Goal: Use online tool/utility: Utilize a website feature to perform a specific function

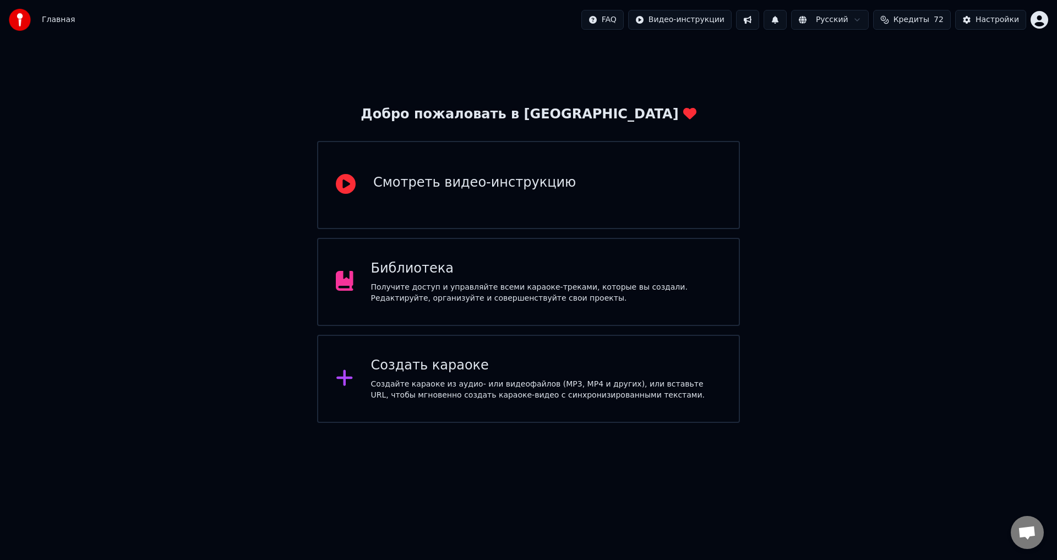
click at [624, 285] on div "Получите доступ и управляйте всеми караоке-треками, которые вы создали. Редакти…" at bounding box center [546, 293] width 351 height 22
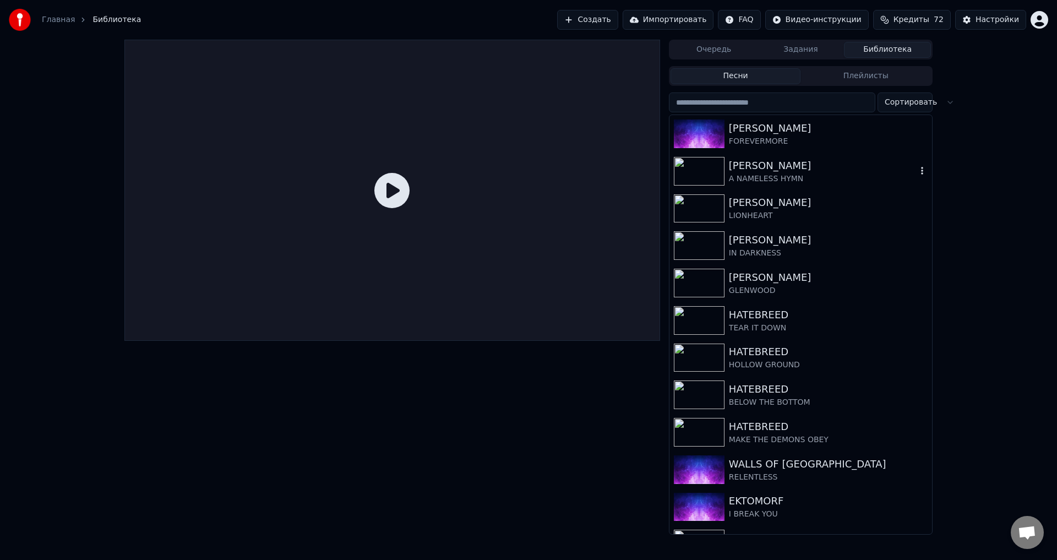
click at [755, 177] on div "A NAMELESS HYMN" at bounding box center [823, 178] width 188 height 11
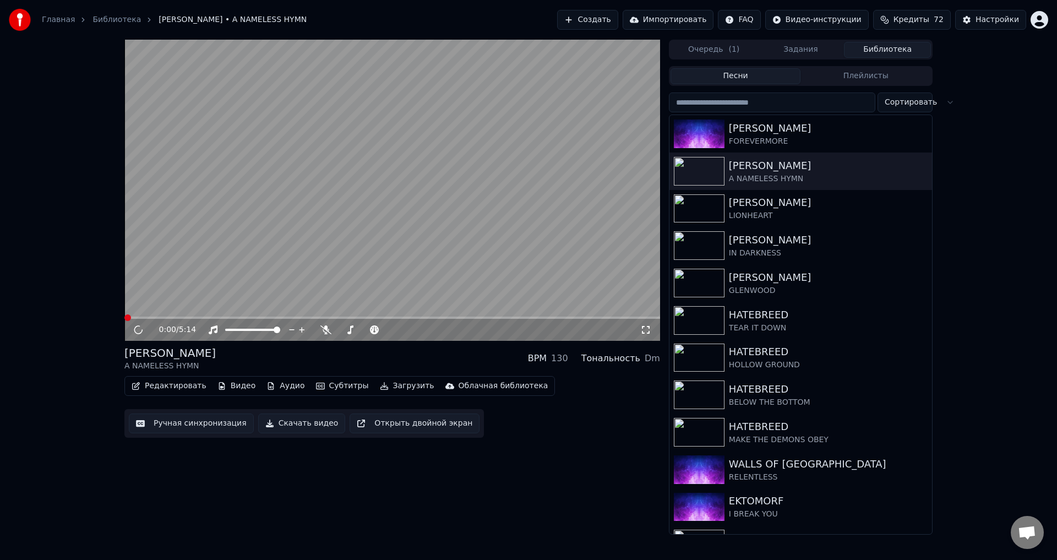
click at [305, 233] on video at bounding box center [392, 190] width 536 height 301
click at [165, 392] on button "Редактировать" at bounding box center [169, 385] width 84 height 15
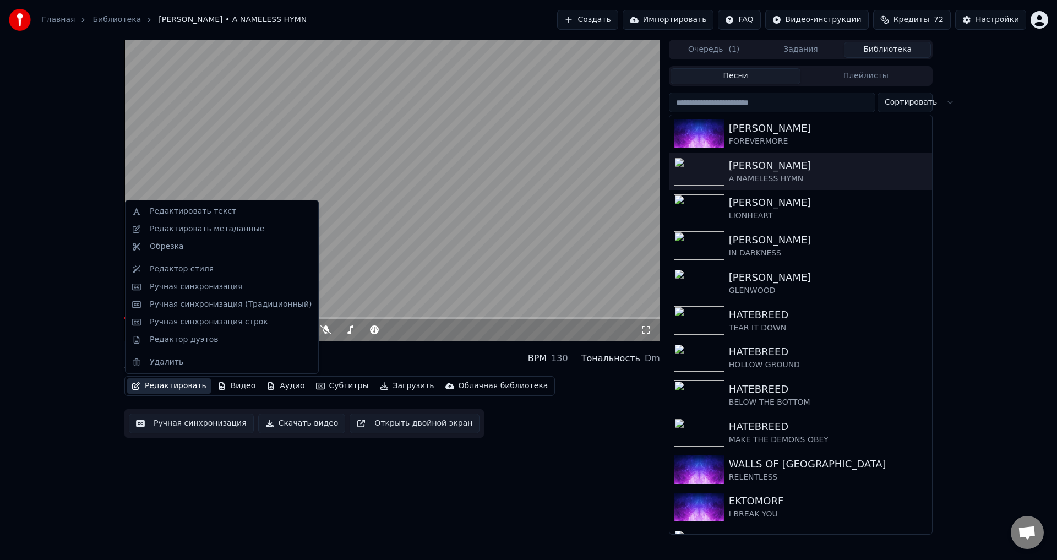
click at [81, 385] on div "0:01 / 5:14 [PERSON_NAME] A NAMELESS HYMN BPM 130 Тональность Dm Редактировать …" at bounding box center [528, 287] width 1057 height 495
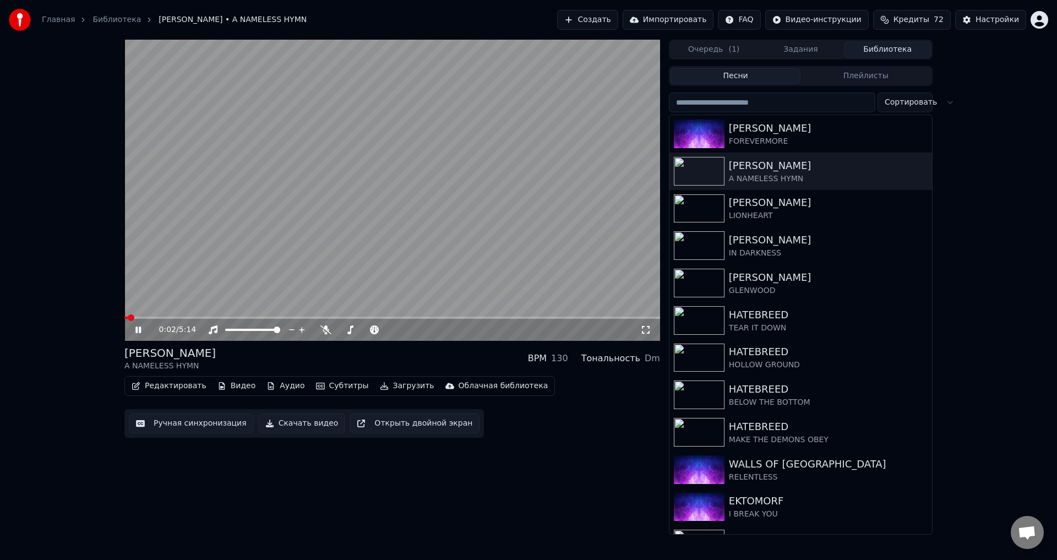
click at [159, 254] on video at bounding box center [392, 190] width 536 height 301
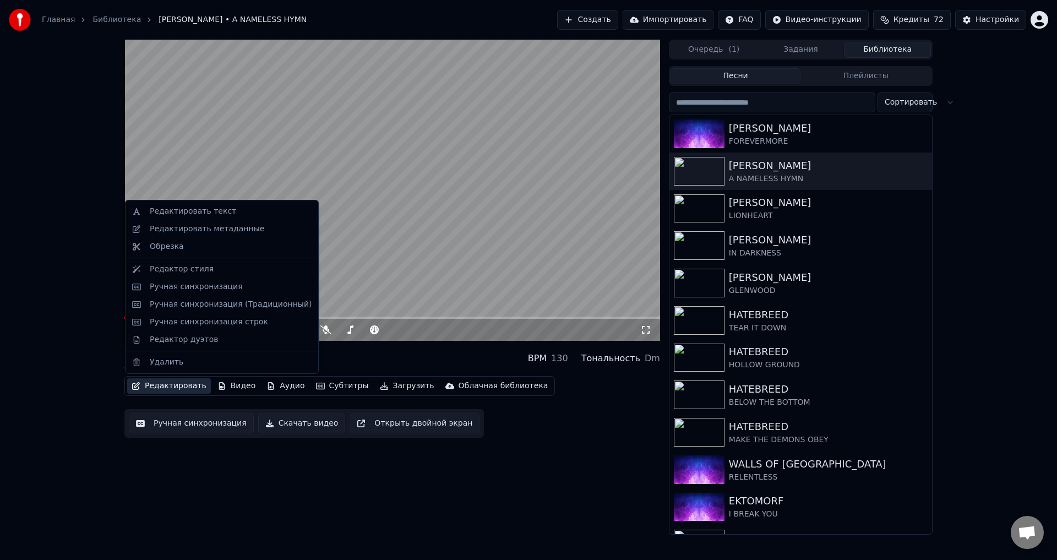
click at [179, 381] on button "Редактировать" at bounding box center [169, 385] width 84 height 15
click at [238, 305] on div "Ручная синхронизация (Традиционный)" at bounding box center [231, 304] width 162 height 11
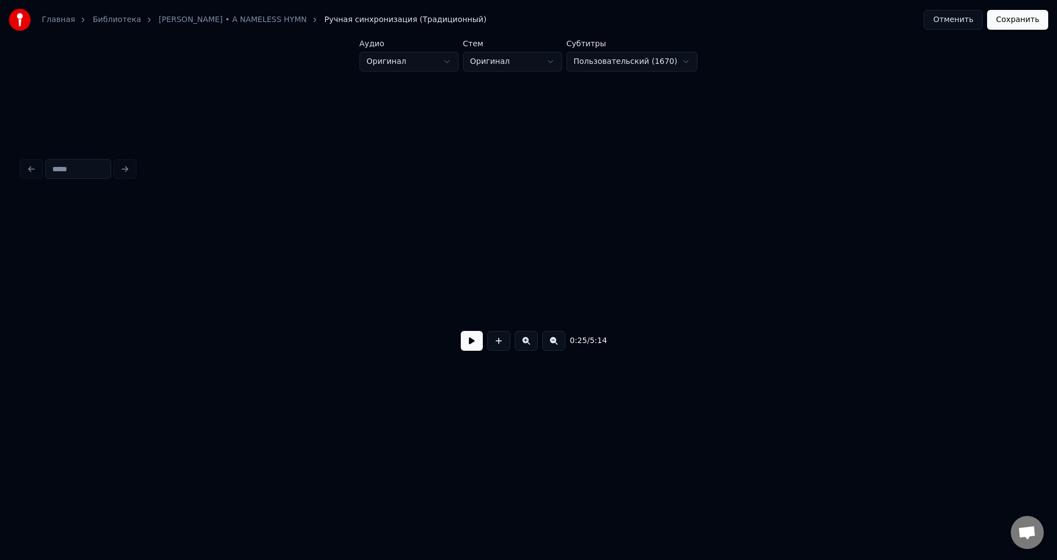
scroll to position [0, 518]
click at [459, 348] on div "0:07 / 5:14" at bounding box center [529, 341] width 996 height 24
click at [468, 350] on button at bounding box center [472, 341] width 22 height 20
click at [461, 331] on button at bounding box center [472, 341] width 22 height 20
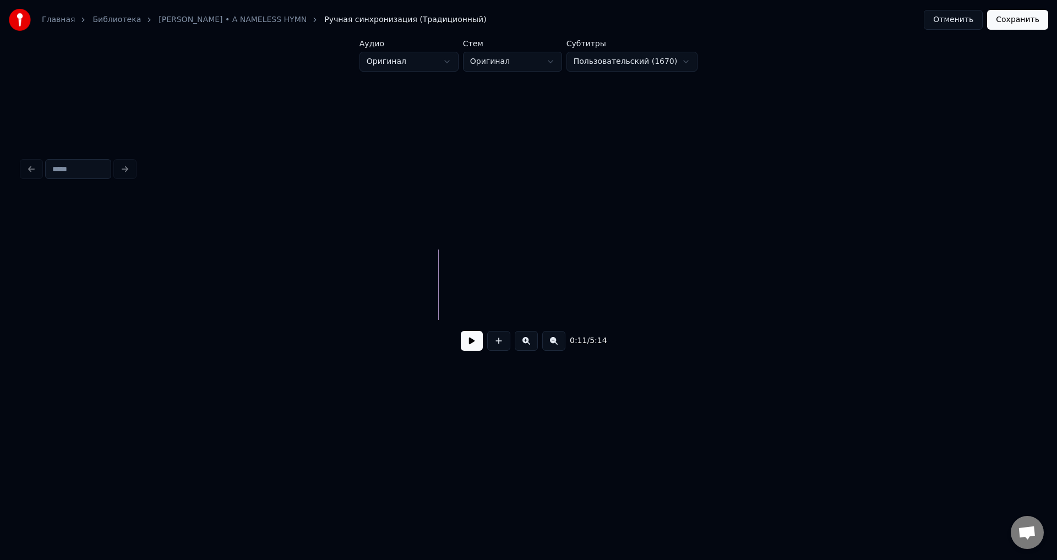
click at [496, 349] on button at bounding box center [498, 341] width 23 height 20
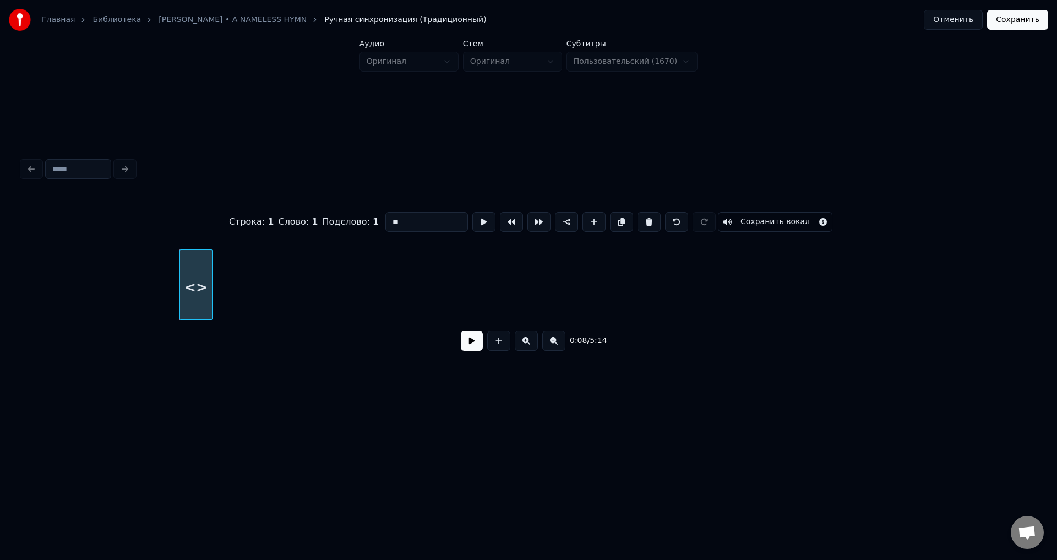
drag, startPoint x: 405, startPoint y: 219, endPoint x: 368, endPoint y: 218, distance: 36.3
click at [368, 218] on div "Строка : 1 Слово : 1 Подслово : 1 ** Сохранить вокал" at bounding box center [528, 221] width 1013 height 55
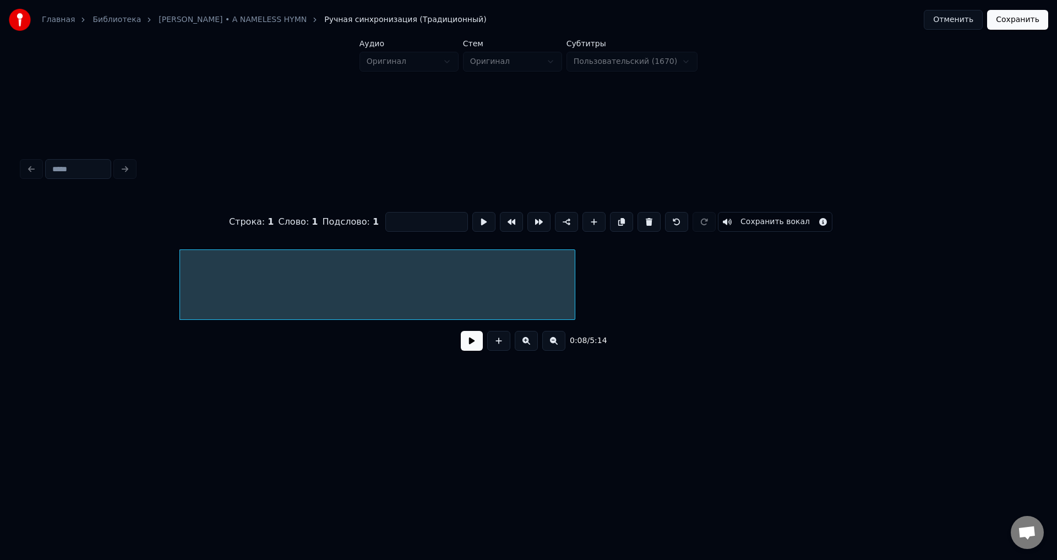
click at [575, 273] on div at bounding box center [378, 284] width 396 height 70
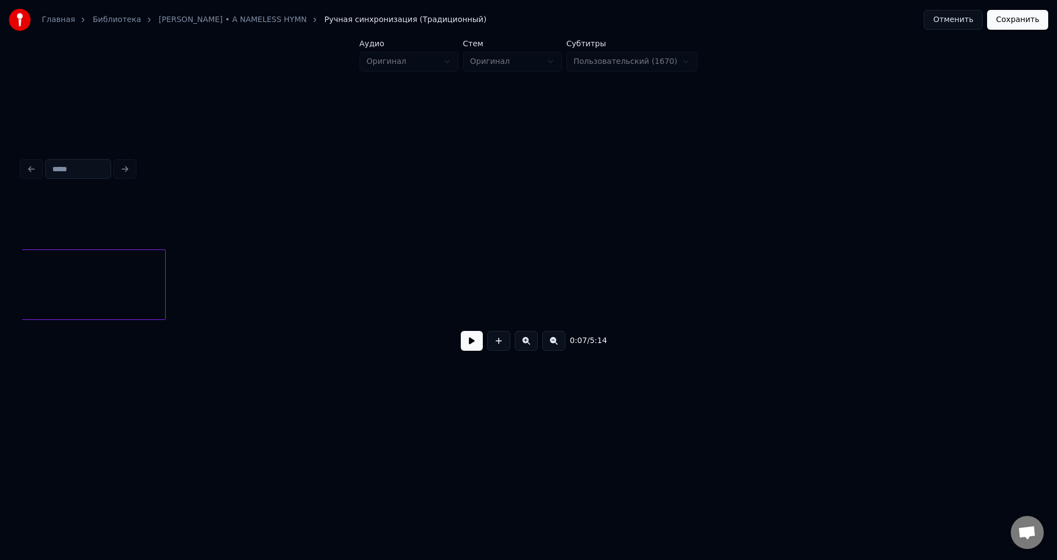
scroll to position [0, 1021]
click at [694, 273] on div at bounding box center [694, 284] width 3 height 69
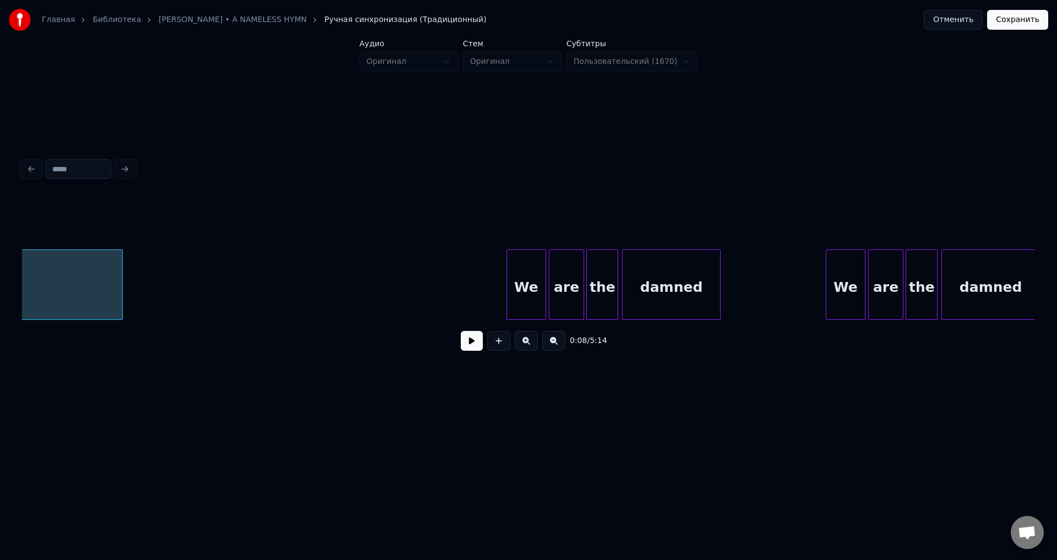
scroll to position [0, 1567]
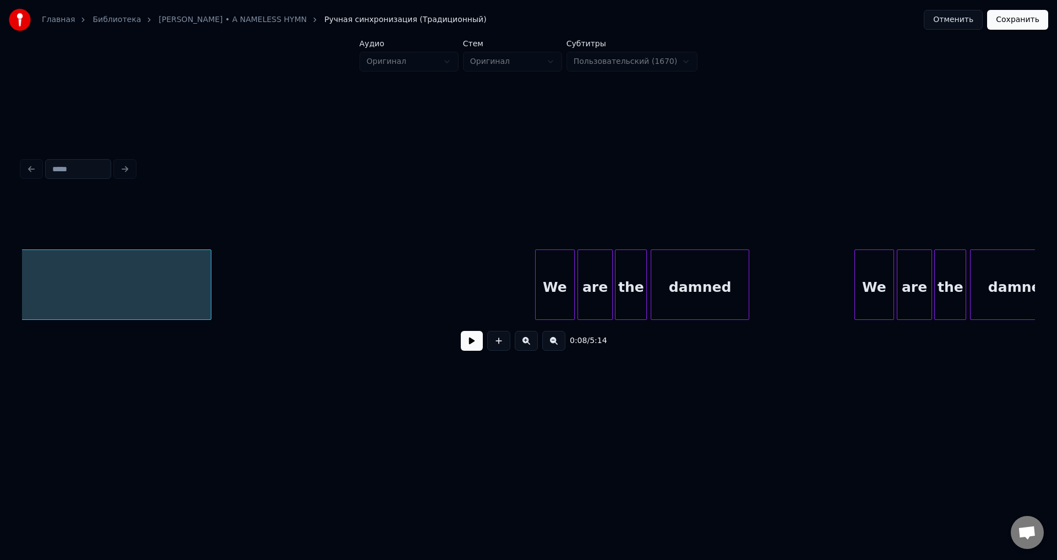
click at [210, 274] on div at bounding box center [209, 284] width 3 height 69
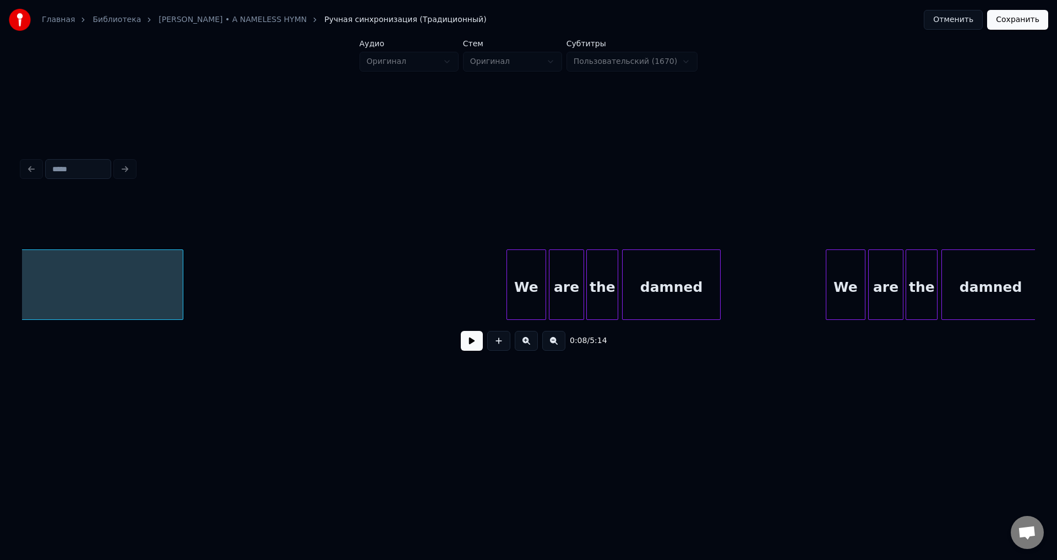
scroll to position [0, 1610]
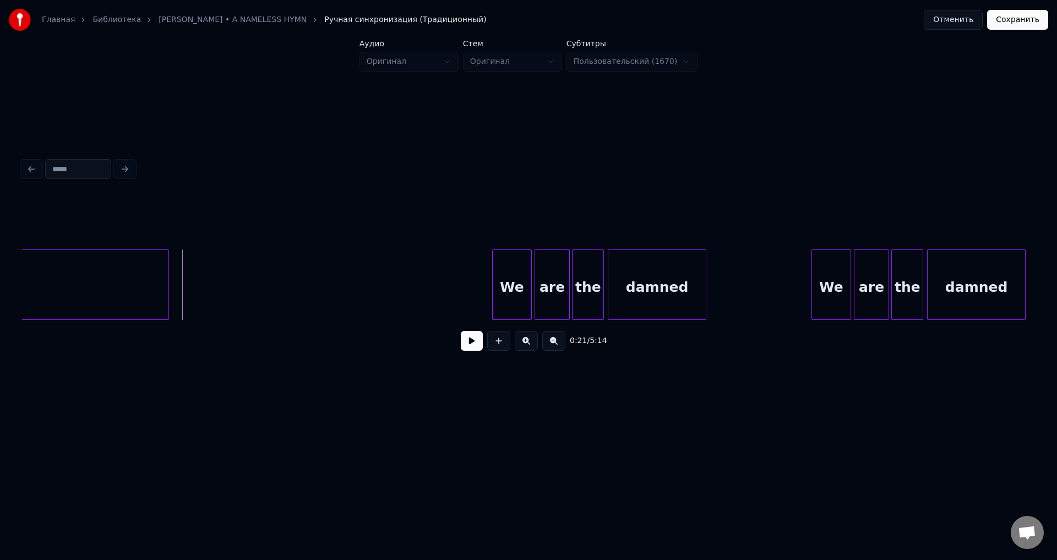
click at [470, 345] on button at bounding box center [472, 341] width 22 height 20
click at [471, 349] on button at bounding box center [472, 341] width 22 height 20
click at [393, 284] on div at bounding box center [391, 284] width 3 height 69
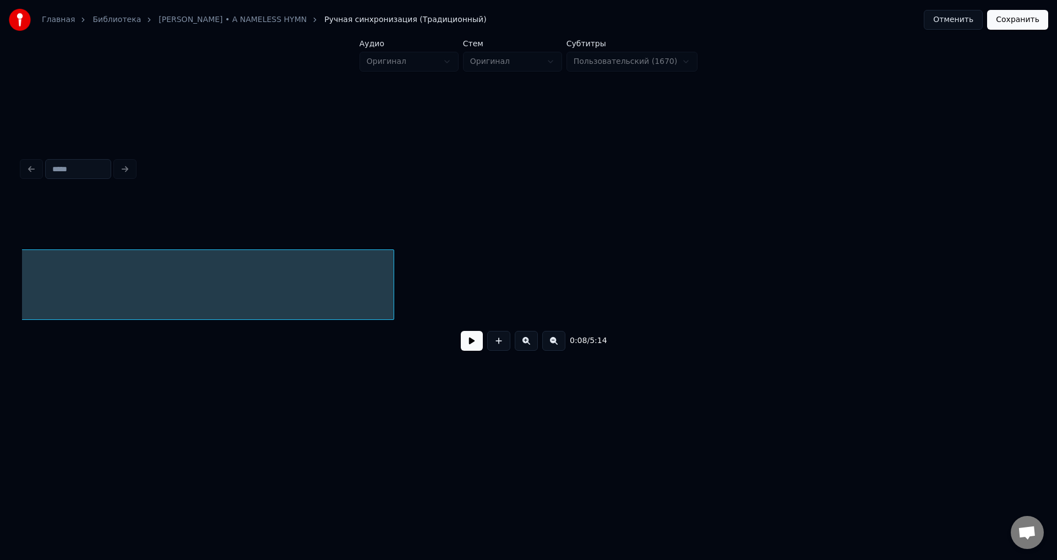
scroll to position [0, 675]
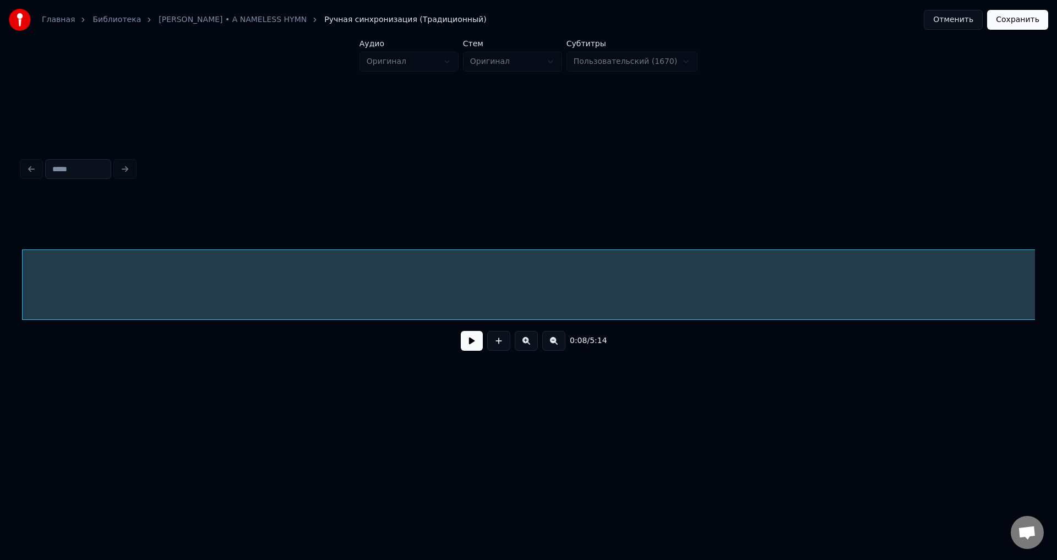
click at [669, 281] on div at bounding box center [676, 287] width 1306 height 75
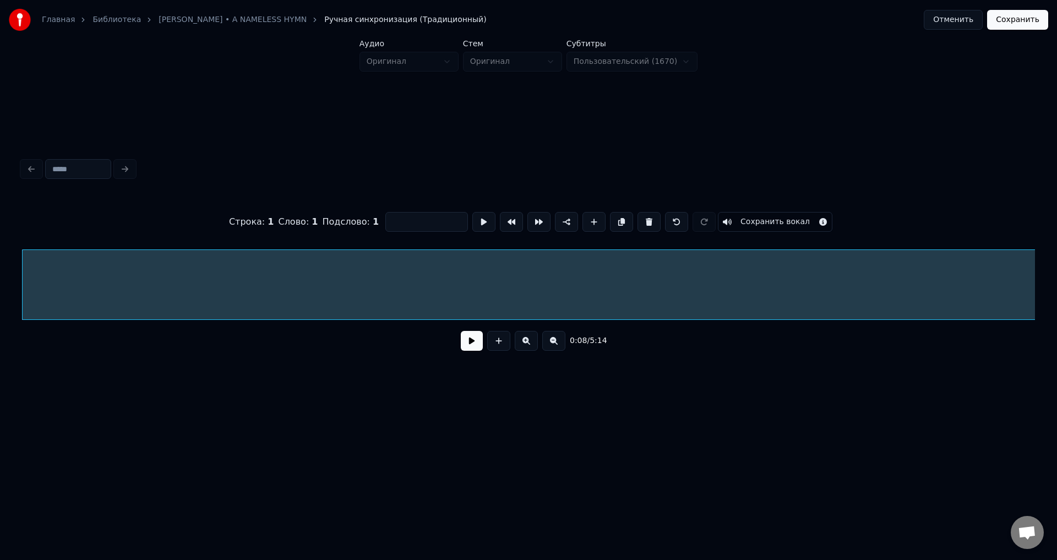
click at [749, 220] on button "Сохранить вокал" at bounding box center [775, 222] width 115 height 20
click at [1024, 14] on button "Сохранить" at bounding box center [1017, 20] width 61 height 20
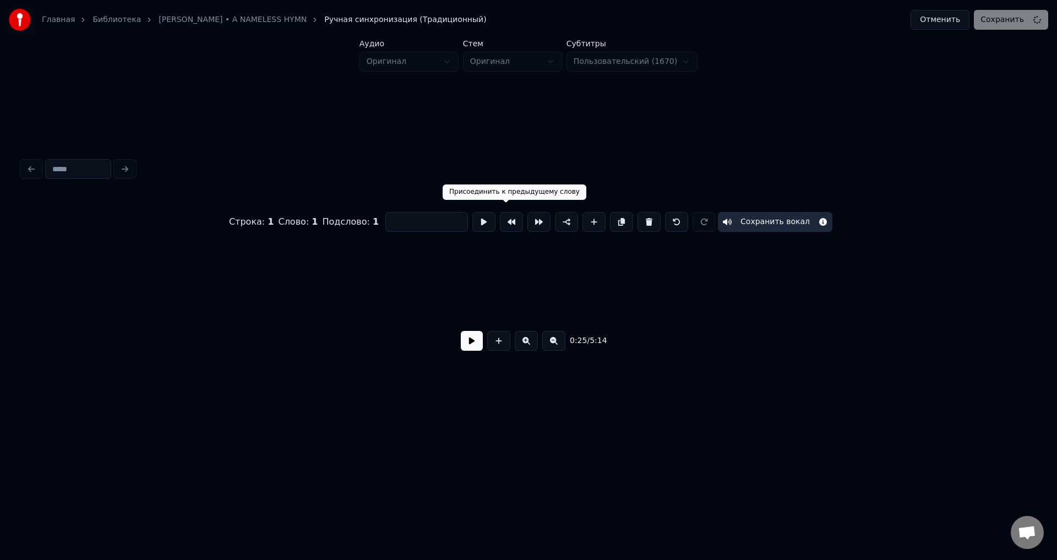
scroll to position [0, 2080]
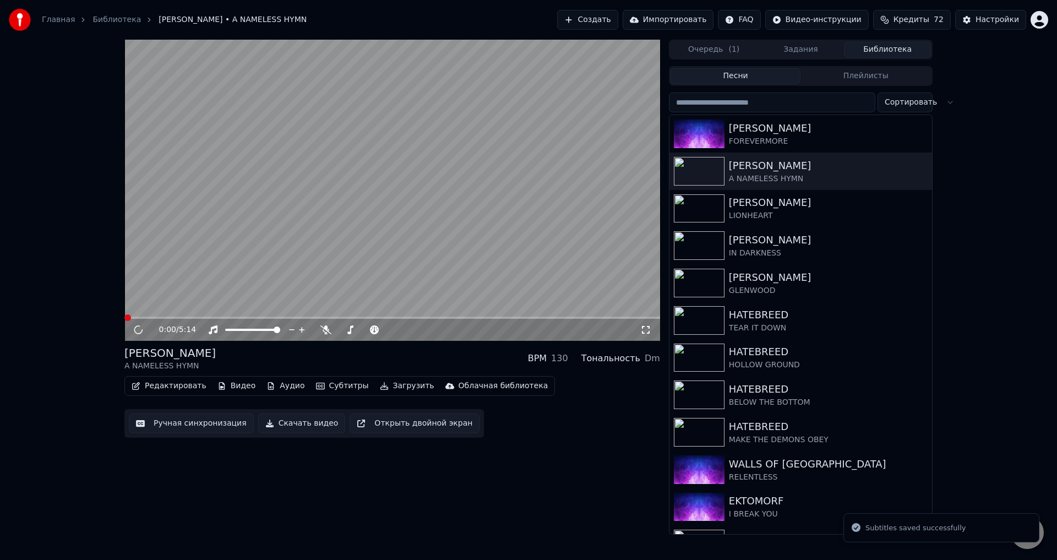
click at [415, 357] on div "[PERSON_NAME] A NAMELESS HYMN BPM 130 Тональность Dm" at bounding box center [392, 358] width 536 height 26
click at [265, 250] on video at bounding box center [392, 190] width 536 height 301
click at [170, 423] on button "Ручная синхронизация" at bounding box center [191, 424] width 125 height 20
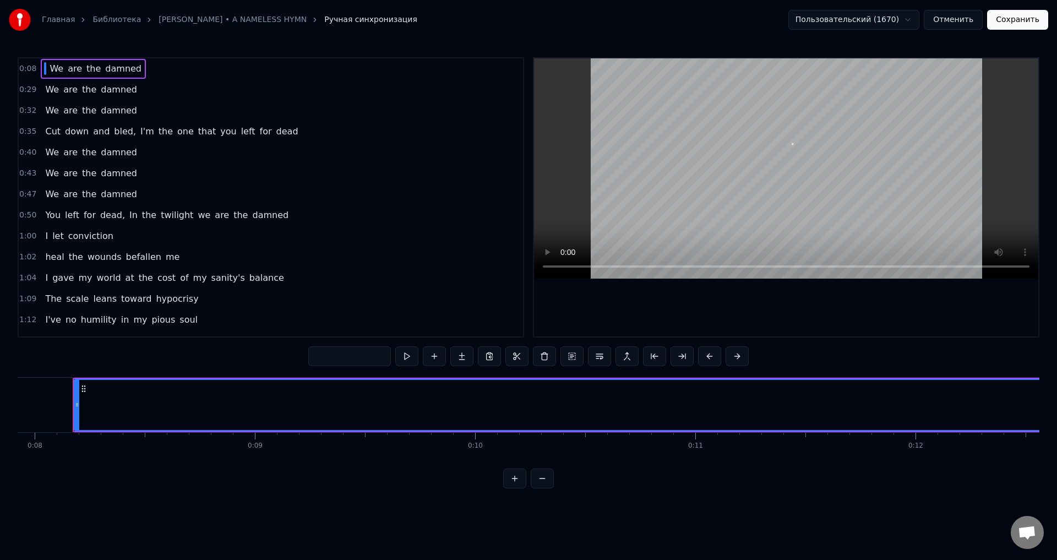
click at [54, 67] on span "We" at bounding box center [56, 68] width 16 height 13
type input "**"
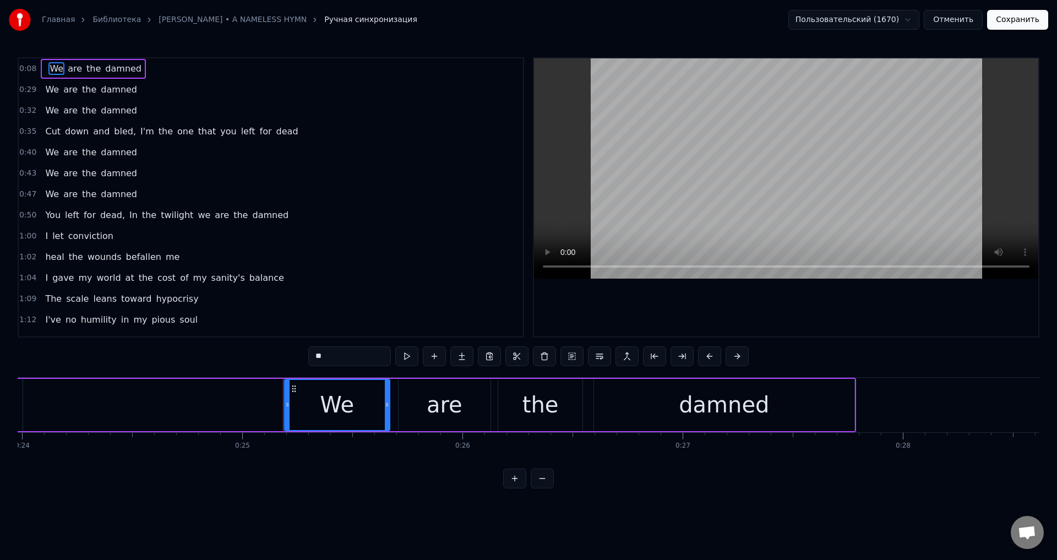
scroll to position [0, 5492]
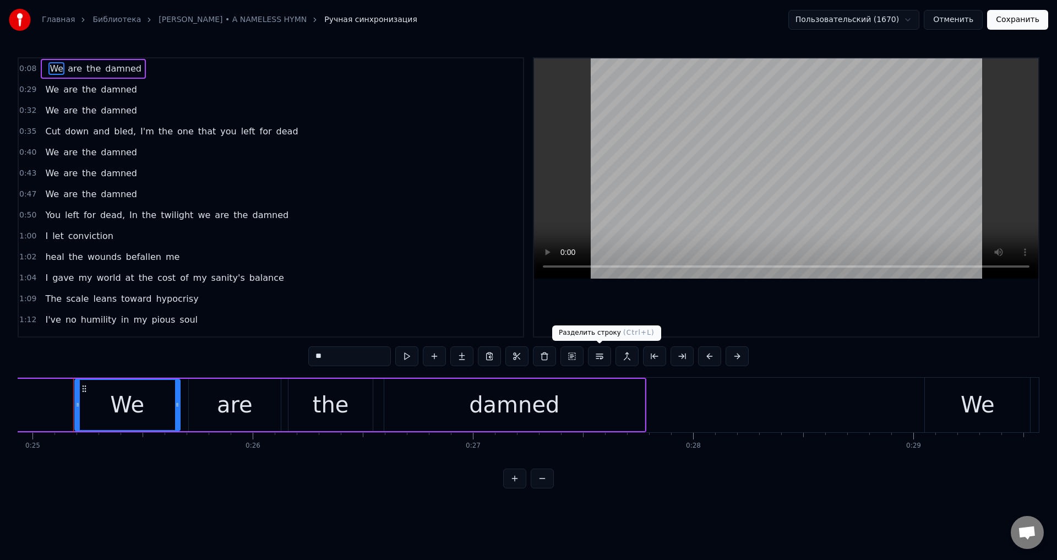
click at [597, 358] on button at bounding box center [599, 356] width 23 height 20
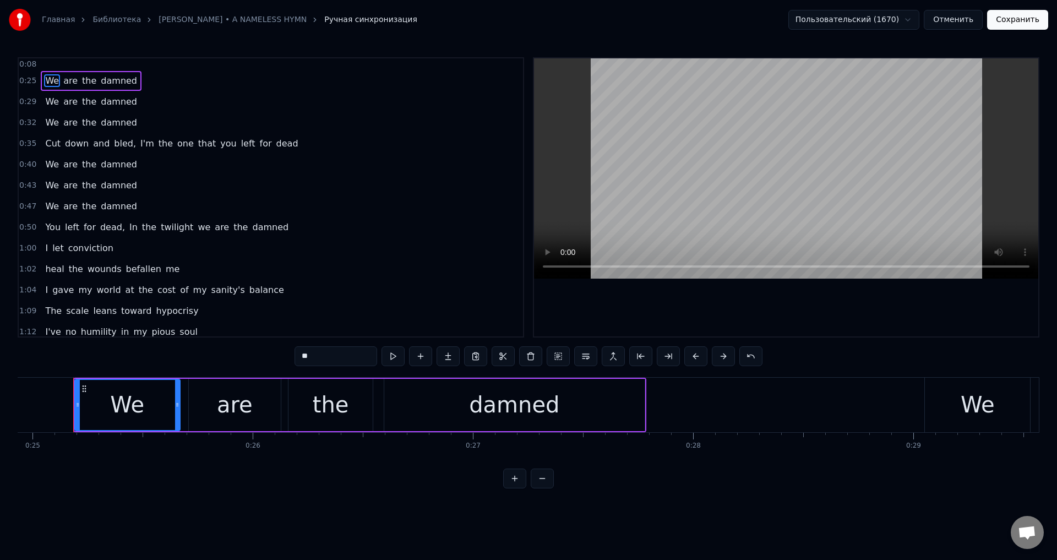
click at [41, 63] on div at bounding box center [44, 64] width 7 height 7
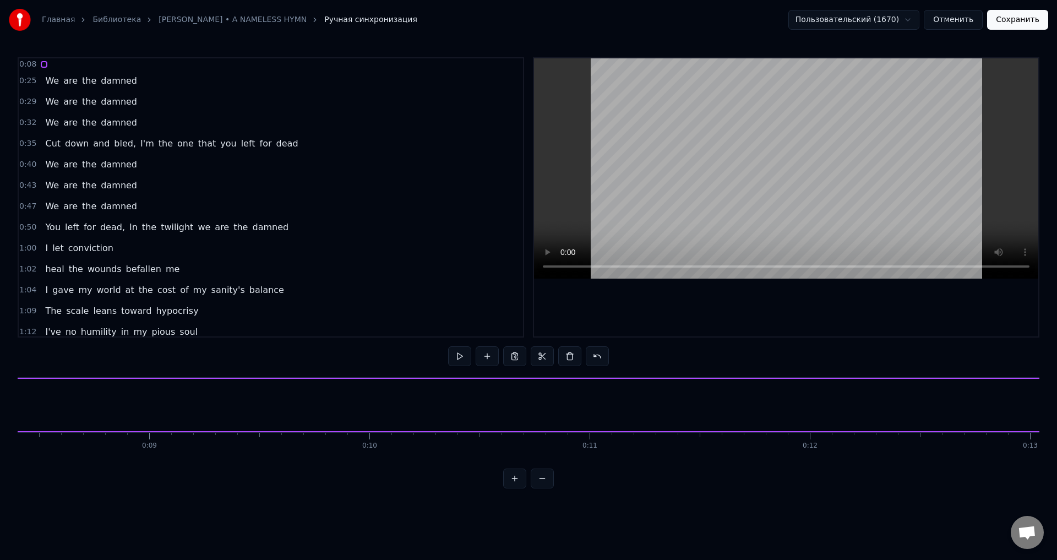
scroll to position [0, 1745]
click at [1033, 15] on button "Сохранить" at bounding box center [1017, 20] width 61 height 20
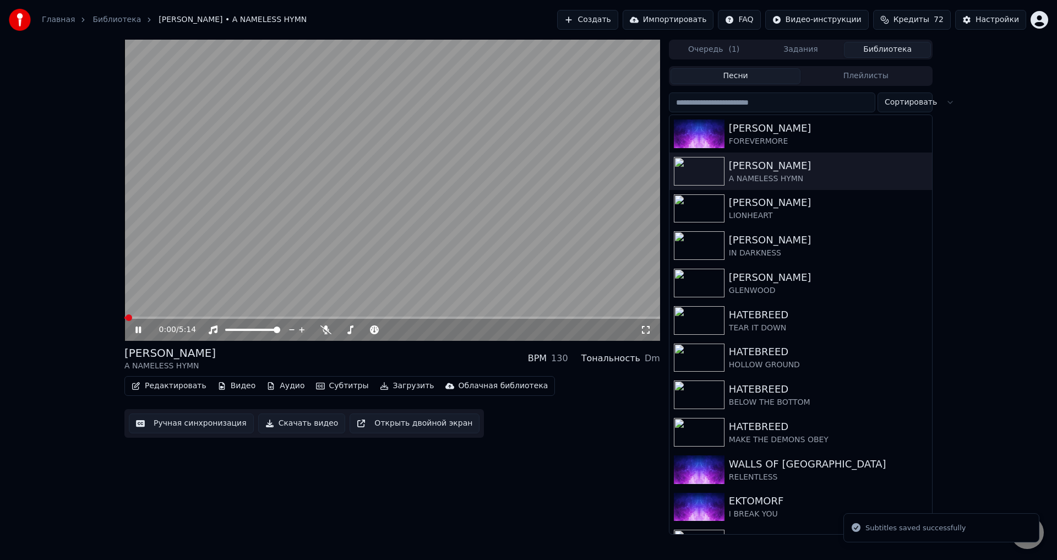
click at [390, 356] on div "[PERSON_NAME] A NAMELESS HYMN BPM 130 Тональность Dm" at bounding box center [392, 358] width 536 height 26
drag, startPoint x: 126, startPoint y: 316, endPoint x: 110, endPoint y: 316, distance: 16.5
click at [110, 316] on div "1:22 / 5:14 [PERSON_NAME] A NAMELESS HYMN BPM 130 Тональность Dm Редактировать …" at bounding box center [528, 287] width 1057 height 495
click at [124, 319] on span at bounding box center [124, 318] width 0 height 2
click at [94, 303] on div "0:00 / 5:14 [PERSON_NAME] A NAMELESS HYMN BPM 130 Тональность Dm Редактировать …" at bounding box center [528, 287] width 1057 height 495
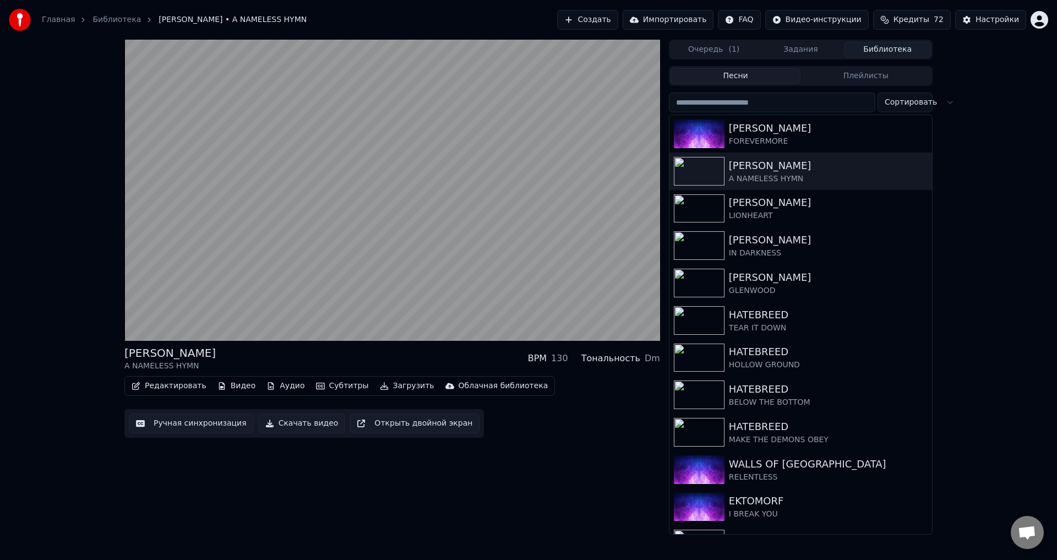
click at [150, 388] on button "Редактировать" at bounding box center [169, 385] width 84 height 15
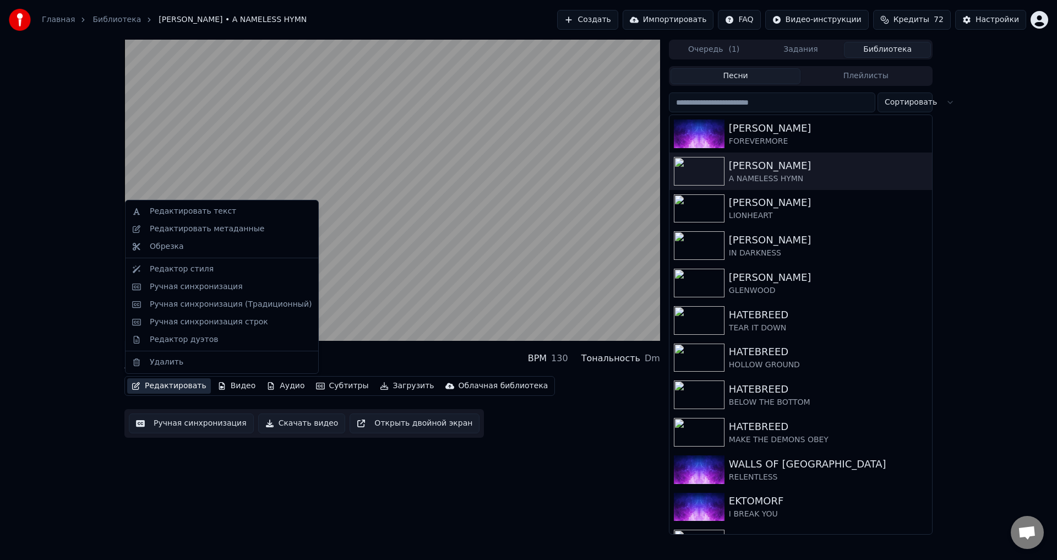
click at [78, 373] on div "[PERSON_NAME] A NAMELESS HYMN BPM 130 Тональность Dm Редактировать Видео Аудио …" at bounding box center [528, 287] width 1057 height 495
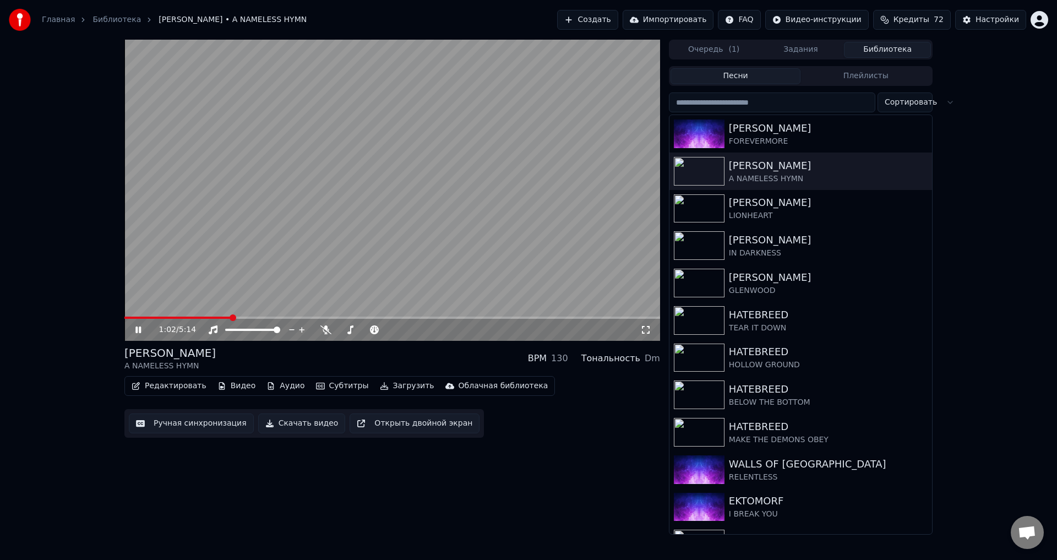
click at [430, 211] on video at bounding box center [392, 190] width 536 height 301
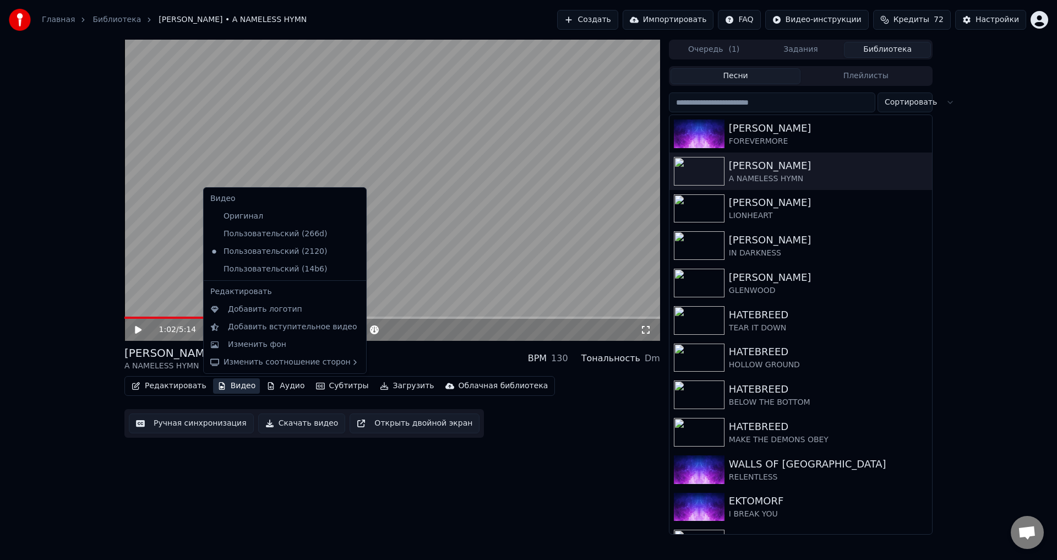
click at [225, 386] on button "Видео" at bounding box center [236, 385] width 47 height 15
click at [258, 235] on div "Пользовательский (266d)" at bounding box center [277, 234] width 142 height 18
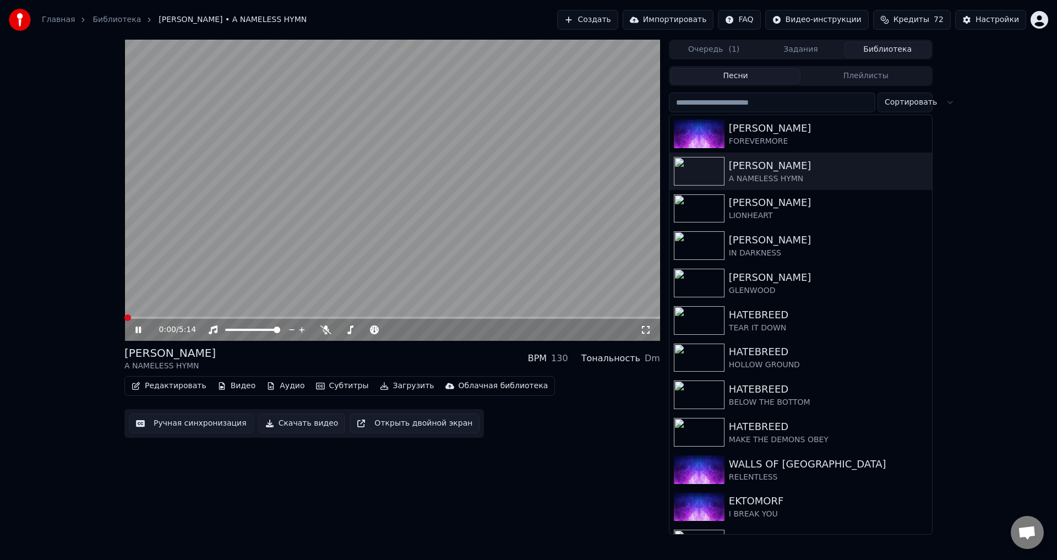
click at [124, 319] on span at bounding box center [124, 318] width 0 height 2
click at [245, 251] on video at bounding box center [392, 190] width 536 height 301
click at [230, 385] on button "Видео" at bounding box center [236, 385] width 47 height 15
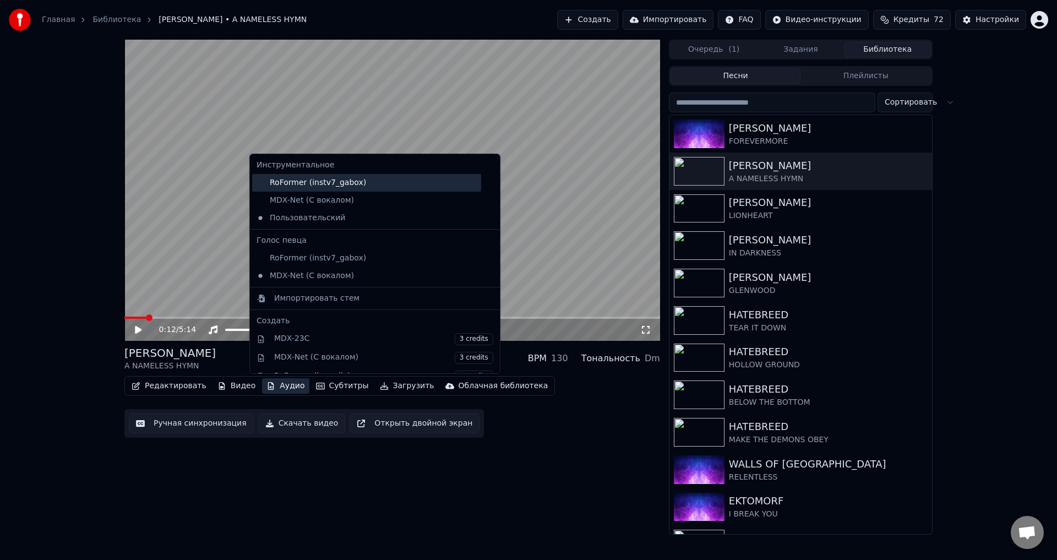
click at [307, 188] on div "RoFormer (instv7_gabox)" at bounding box center [366, 183] width 229 height 18
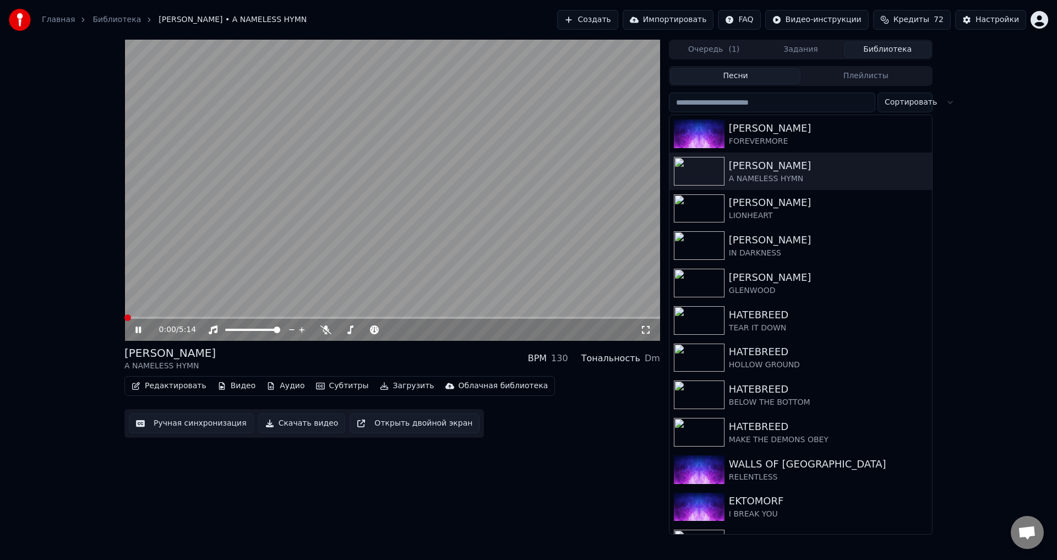
click at [124, 319] on span at bounding box center [124, 318] width 0 height 2
click at [275, 384] on button "Аудио" at bounding box center [285, 385] width 47 height 15
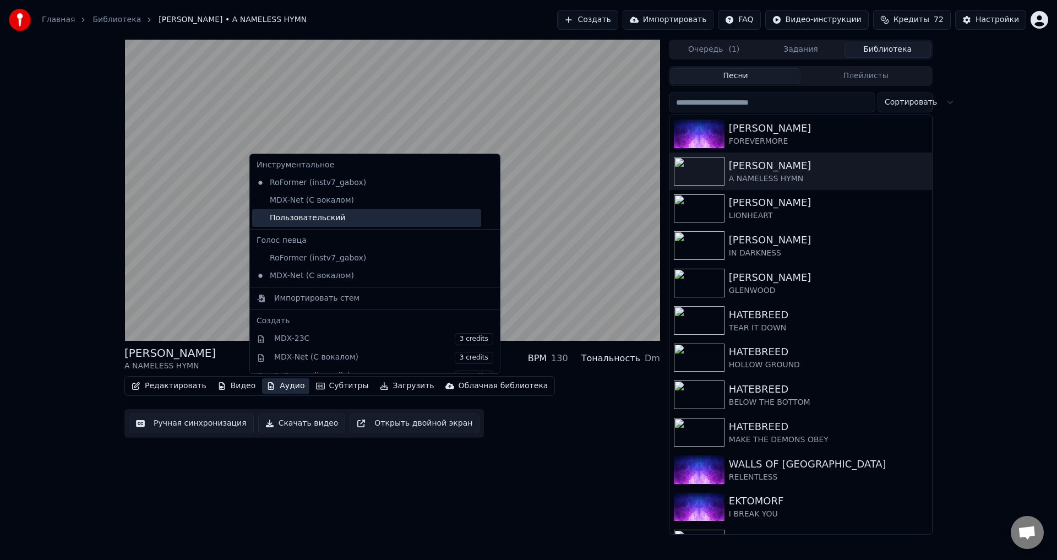
click at [298, 218] on div "Пользовательский" at bounding box center [366, 218] width 229 height 18
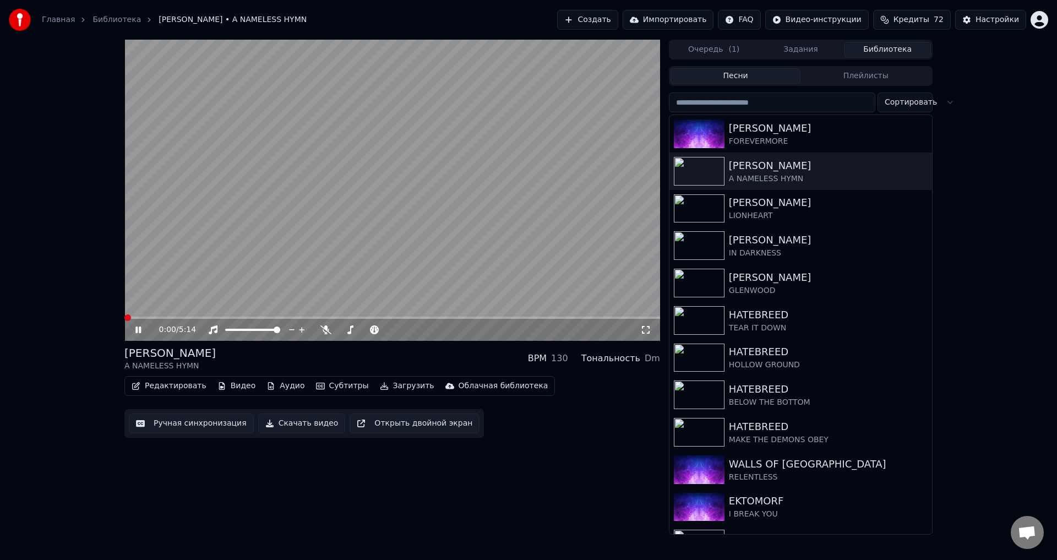
click at [124, 318] on span at bounding box center [127, 317] width 7 height 7
click at [124, 318] on span at bounding box center [126, 318] width 5 height 2
click at [391, 357] on div "[PERSON_NAME] A NAMELESS HYMN BPM 130 Тональность Dm" at bounding box center [392, 358] width 536 height 26
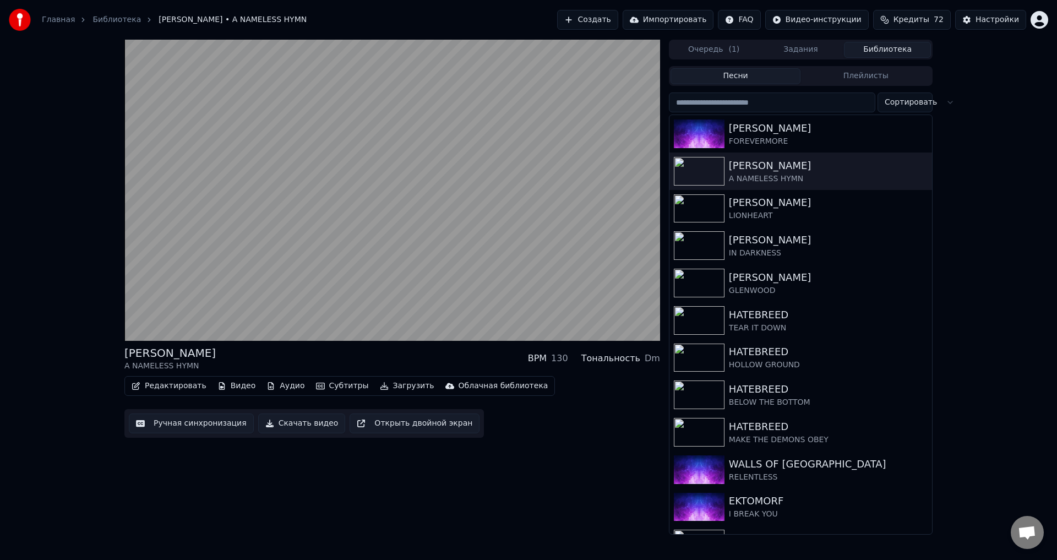
click at [391, 357] on div "[PERSON_NAME] A NAMELESS HYMN BPM 130 Тональность Dm" at bounding box center [392, 358] width 536 height 26
click at [396, 361] on div "[PERSON_NAME] A NAMELESS HYMN BPM 130 Тональность Dm" at bounding box center [392, 358] width 536 height 26
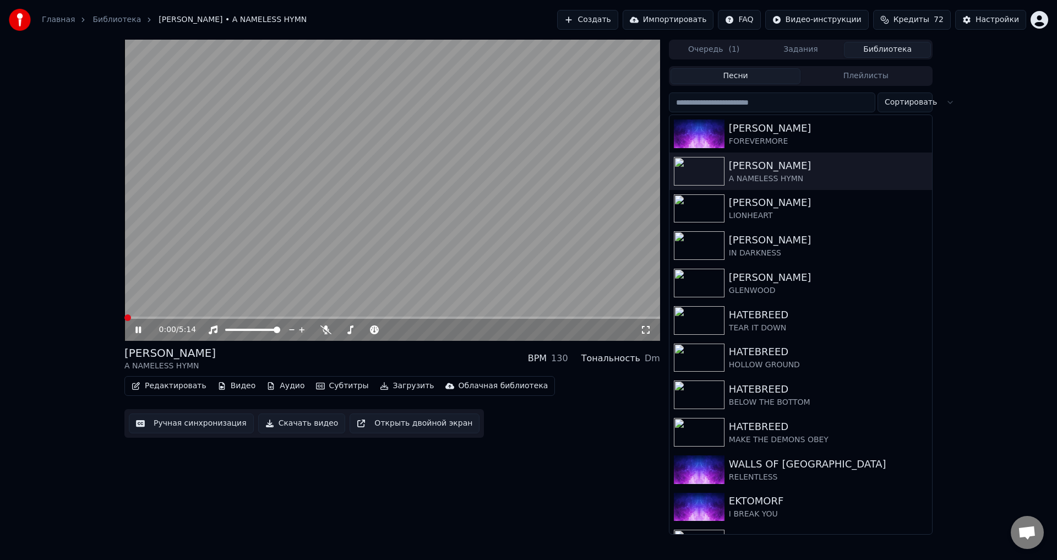
click at [124, 319] on span at bounding box center [124, 318] width 0 height 2
click at [264, 235] on video at bounding box center [392, 190] width 536 height 301
click at [124, 319] on span at bounding box center [124, 318] width 0 height 2
click at [135, 332] on icon at bounding box center [138, 330] width 7 height 8
click at [407, 358] on div "[PERSON_NAME] A NAMELESS HYMN BPM 130 Тональность Dm" at bounding box center [392, 358] width 536 height 26
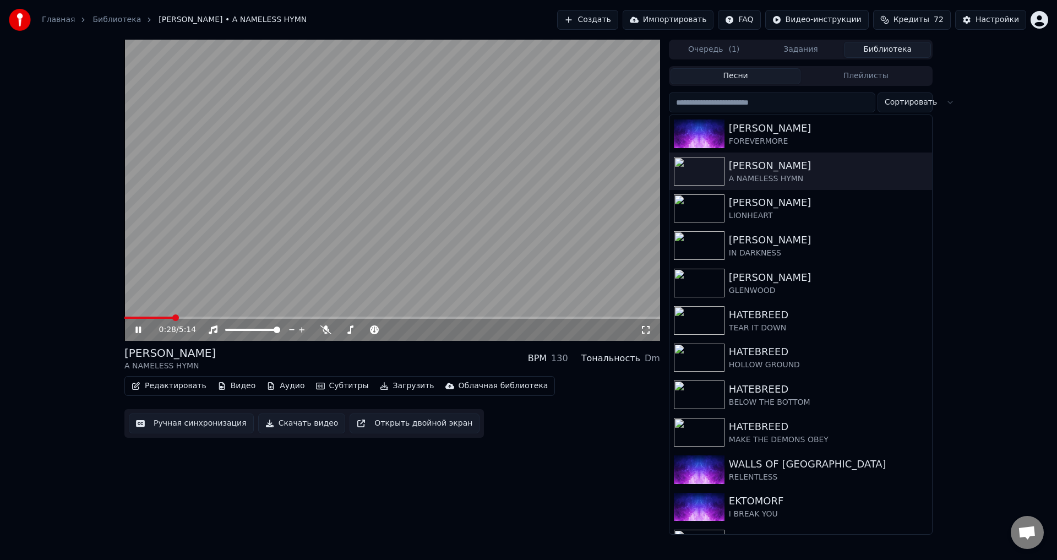
click at [378, 238] on video at bounding box center [392, 190] width 536 height 301
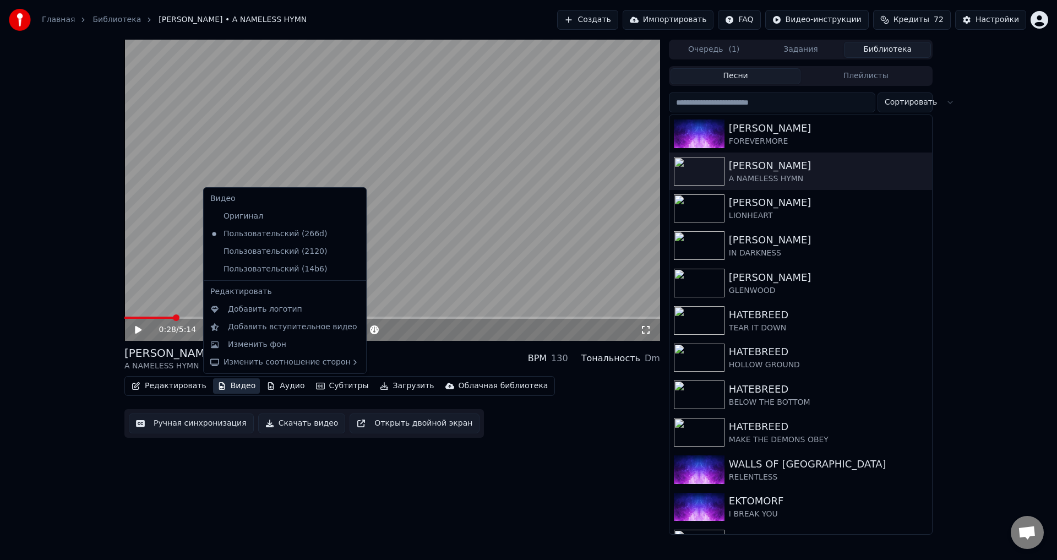
click at [227, 389] on button "Видео" at bounding box center [236, 385] width 47 height 15
click at [248, 219] on div "Оригинал" at bounding box center [277, 217] width 142 height 18
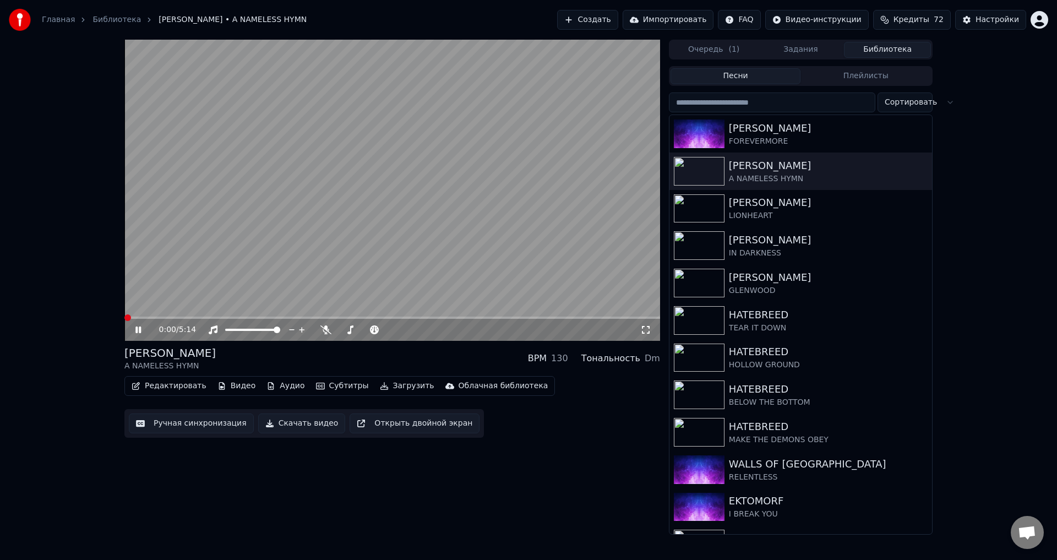
click at [124, 319] on span at bounding box center [124, 318] width 0 height 2
click at [290, 269] on video at bounding box center [392, 190] width 536 height 301
click at [227, 387] on button "Видео" at bounding box center [236, 385] width 47 height 15
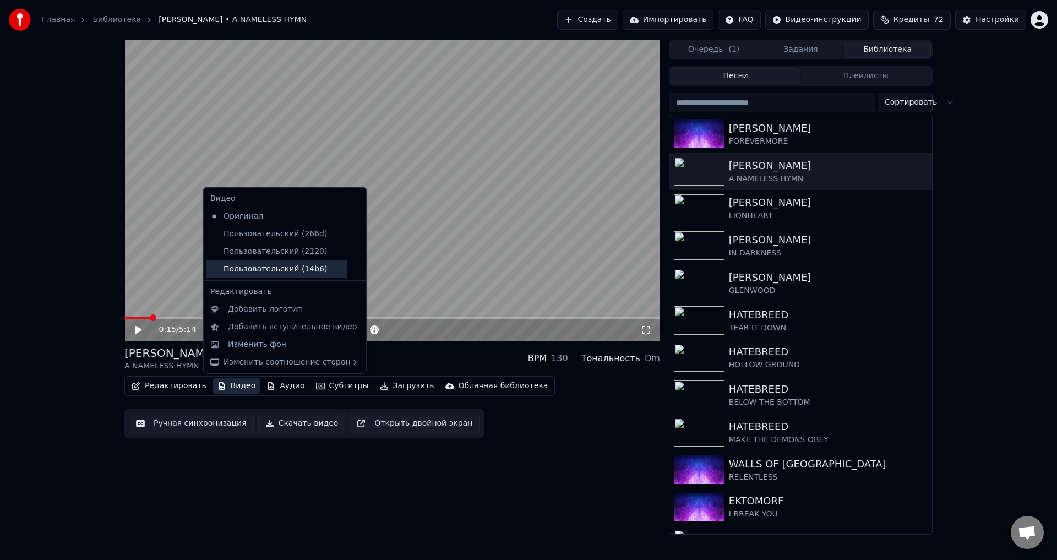
click at [257, 265] on div "Пользовательский (14b6)" at bounding box center [277, 269] width 142 height 18
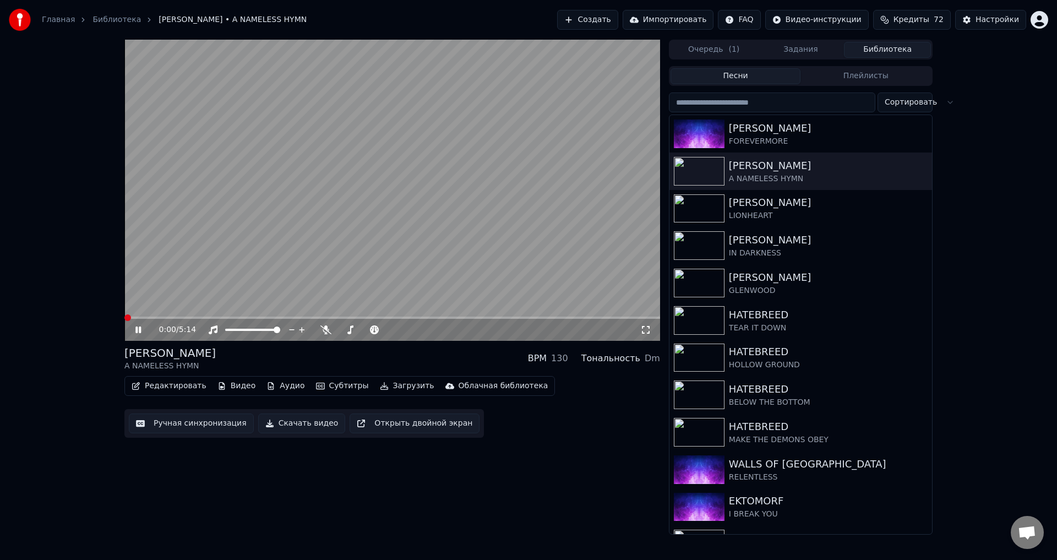
click at [180, 221] on video at bounding box center [392, 190] width 536 height 301
click at [136, 330] on icon at bounding box center [138, 330] width 6 height 7
click at [276, 385] on button "Аудио" at bounding box center [285, 385] width 47 height 15
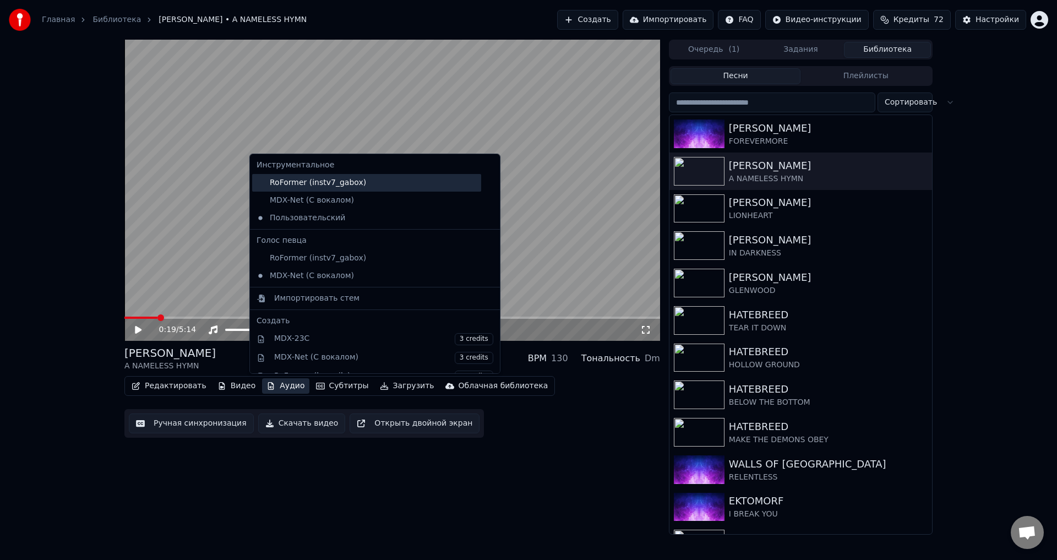
click at [300, 182] on div "RoFormer (instv7_gabox)" at bounding box center [366, 183] width 229 height 18
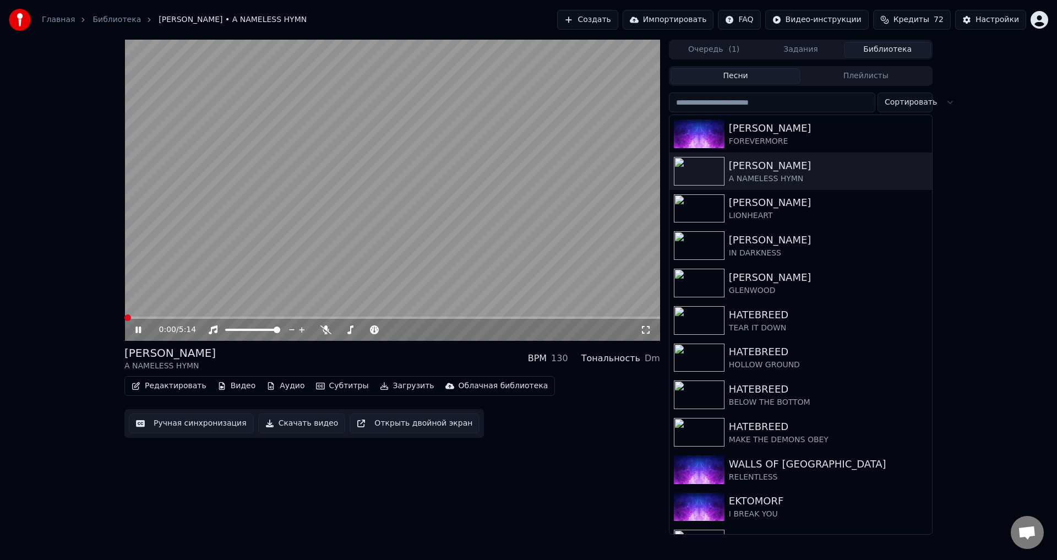
click at [124, 317] on span at bounding box center [392, 318] width 536 height 2
click at [124, 319] on span at bounding box center [125, 318] width 2 height 2
click at [91, 316] on div "0:00 / 5:14 [PERSON_NAME] A NAMELESS HYMN BPM 130 Тональность Dm Редактировать …" at bounding box center [528, 287] width 1057 height 495
click at [394, 352] on div "[PERSON_NAME] A NAMELESS HYMN BPM 130 Тональность Dm" at bounding box center [392, 358] width 536 height 26
click at [124, 319] on span at bounding box center [124, 318] width 0 height 2
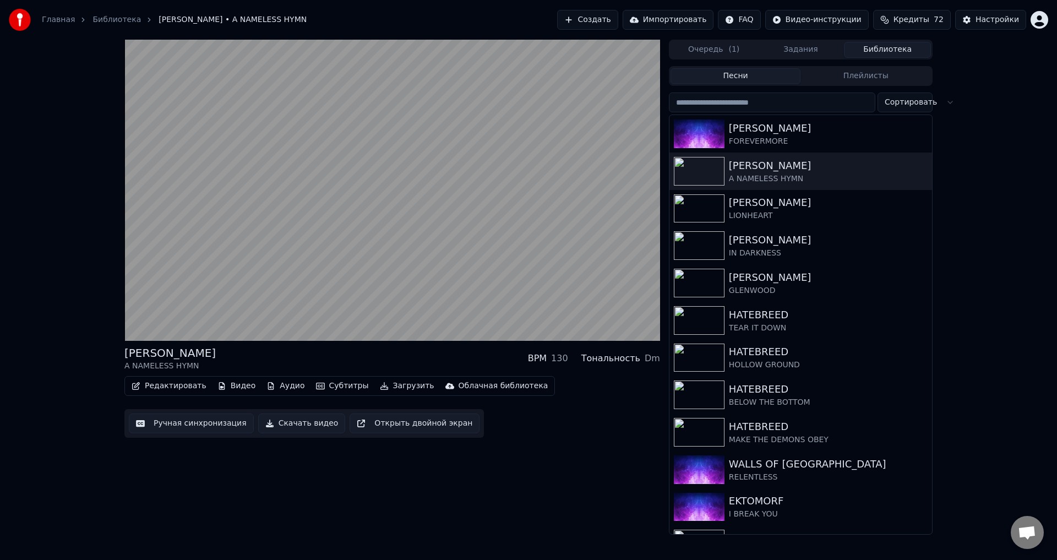
click at [78, 300] on div "[PERSON_NAME] A NAMELESS HYMN BPM 130 Тональность Dm Редактировать Видео Аудио …" at bounding box center [528, 287] width 1057 height 495
click at [292, 350] on div "[PERSON_NAME] A NAMELESS HYMN BPM 130 Тональность Dm" at bounding box center [392, 358] width 536 height 26
click at [350, 361] on div "[PERSON_NAME] A NAMELESS HYMN BPM 130 Тональность Dm" at bounding box center [392, 358] width 536 height 26
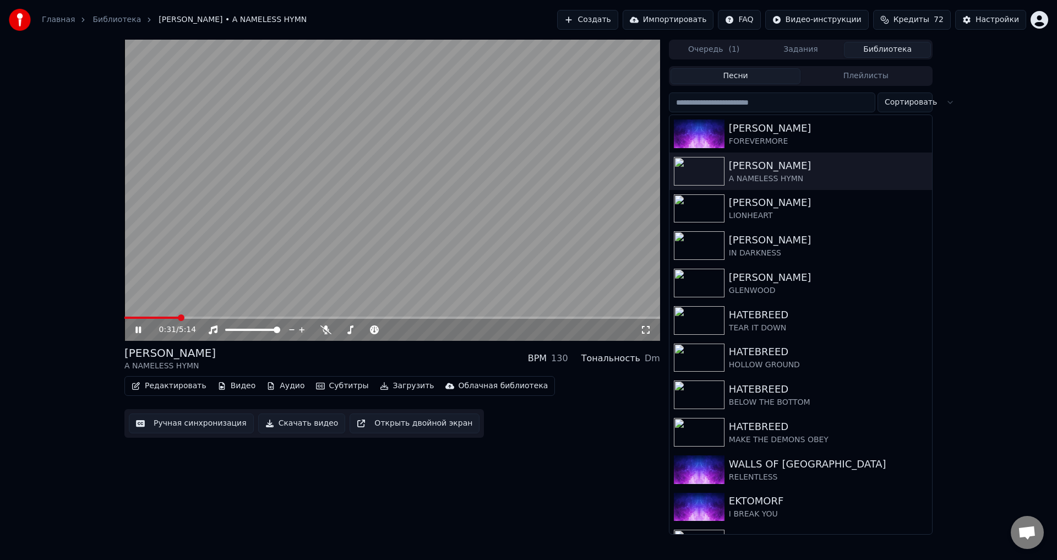
click at [137, 332] on icon at bounding box center [138, 330] width 6 height 7
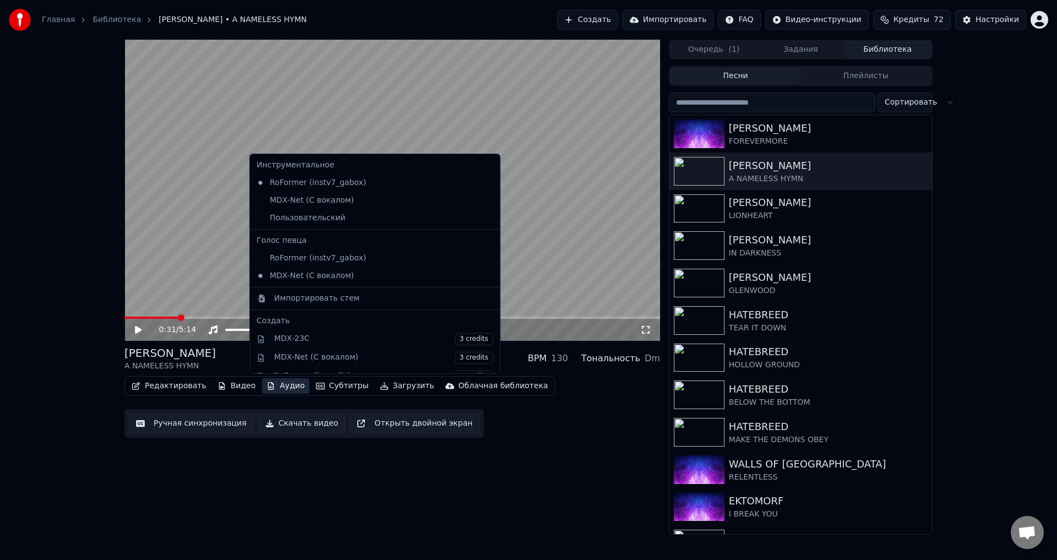
click at [284, 384] on button "Аудио" at bounding box center [285, 385] width 47 height 15
click at [304, 218] on div "Пользовательский" at bounding box center [366, 218] width 229 height 18
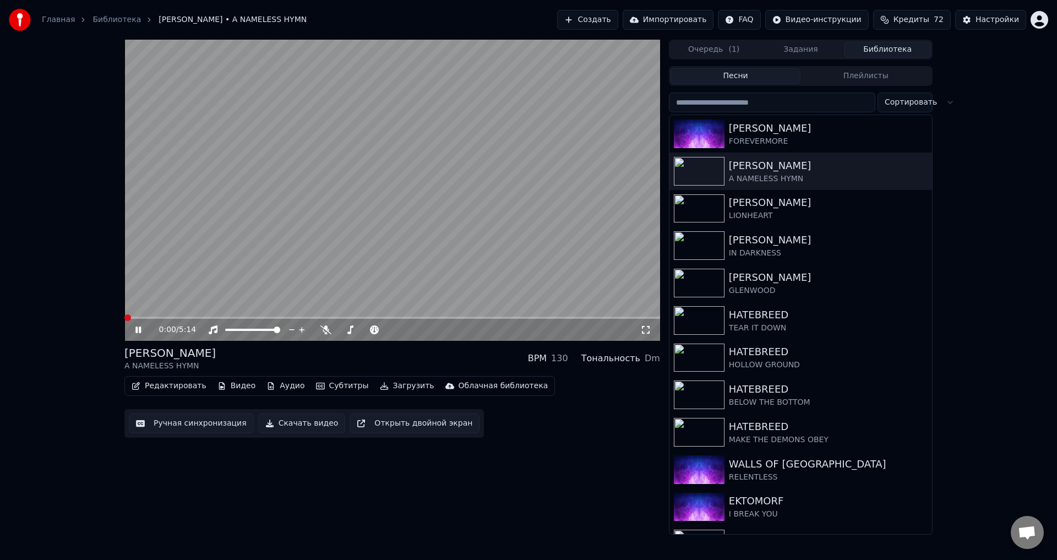
click at [124, 319] on span at bounding box center [127, 317] width 7 height 7
click at [124, 319] on span at bounding box center [124, 318] width 0 height 2
click at [444, 358] on div "[PERSON_NAME] A NAMELESS HYMN BPM 130 Тональность Dm" at bounding box center [392, 358] width 536 height 26
click at [403, 356] on div "[PERSON_NAME] A NAMELESS HYMN BPM 130 Тональность Dm" at bounding box center [392, 358] width 536 height 26
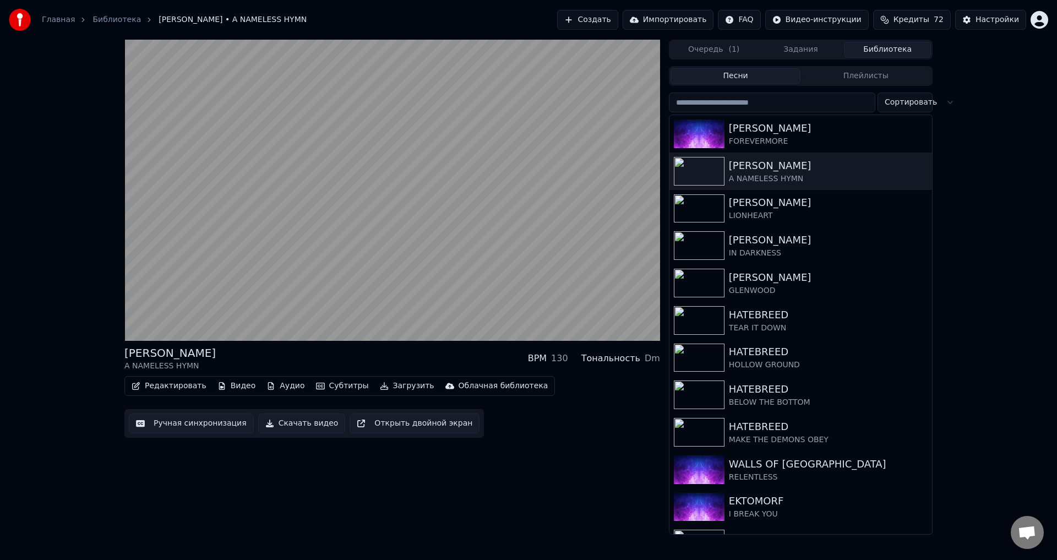
click at [391, 353] on div "[PERSON_NAME] A NAMELESS HYMN BPM 130 Тональность Dm" at bounding box center [392, 358] width 536 height 26
click at [393, 355] on div "[PERSON_NAME] A NAMELESS HYMN BPM 130 Тональность Dm" at bounding box center [392, 358] width 536 height 26
click at [420, 358] on div "[PERSON_NAME] A NAMELESS HYMN BPM 130 Тональность Dm" at bounding box center [392, 358] width 536 height 26
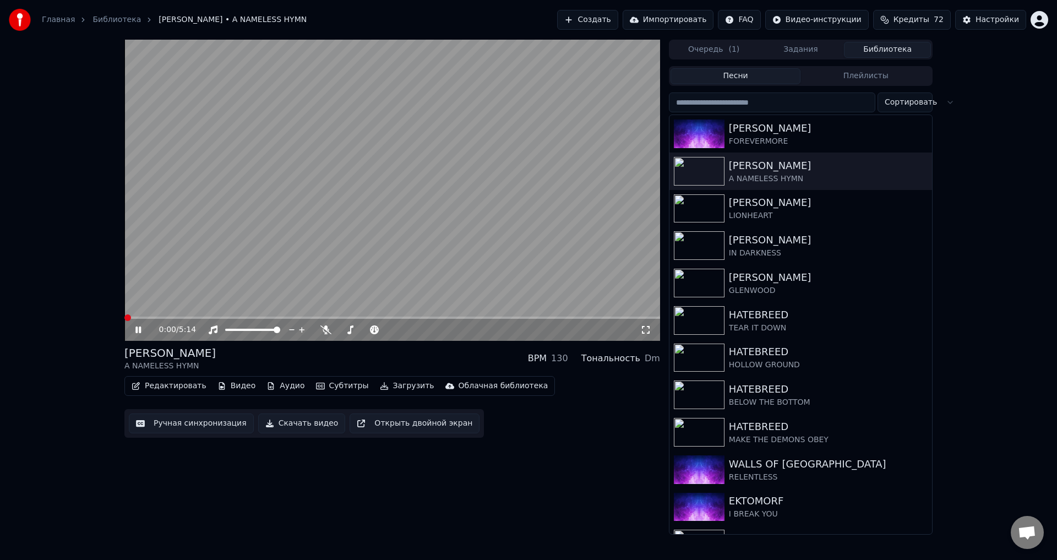
click at [124, 319] on span at bounding box center [124, 318] width 0 height 2
click at [395, 357] on div "[PERSON_NAME] A NAMELESS HYMN BPM 130 Тональность Dm" at bounding box center [392, 358] width 536 height 26
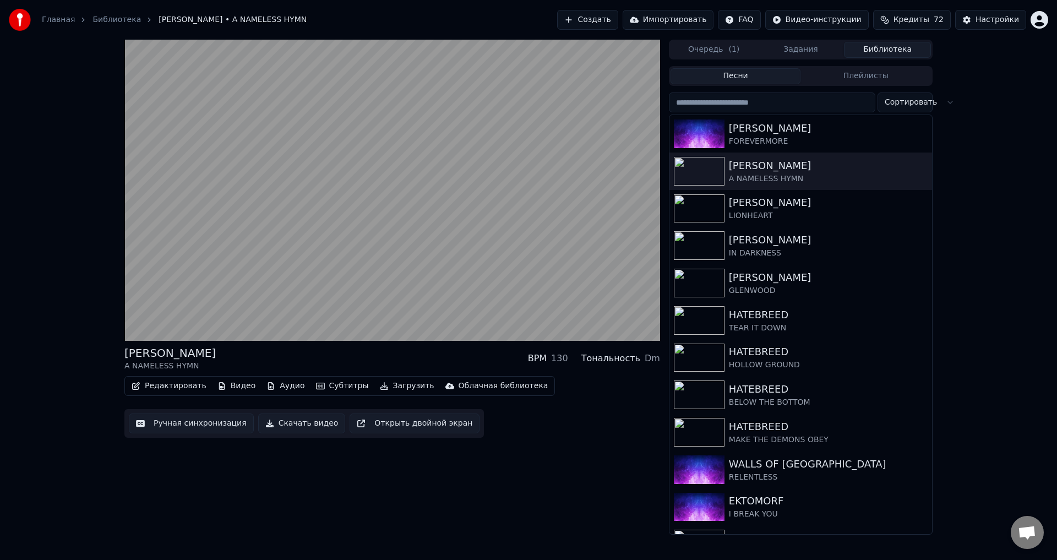
click at [395, 357] on div "[PERSON_NAME] A NAMELESS HYMN BPM 130 Тональность Dm" at bounding box center [392, 358] width 536 height 26
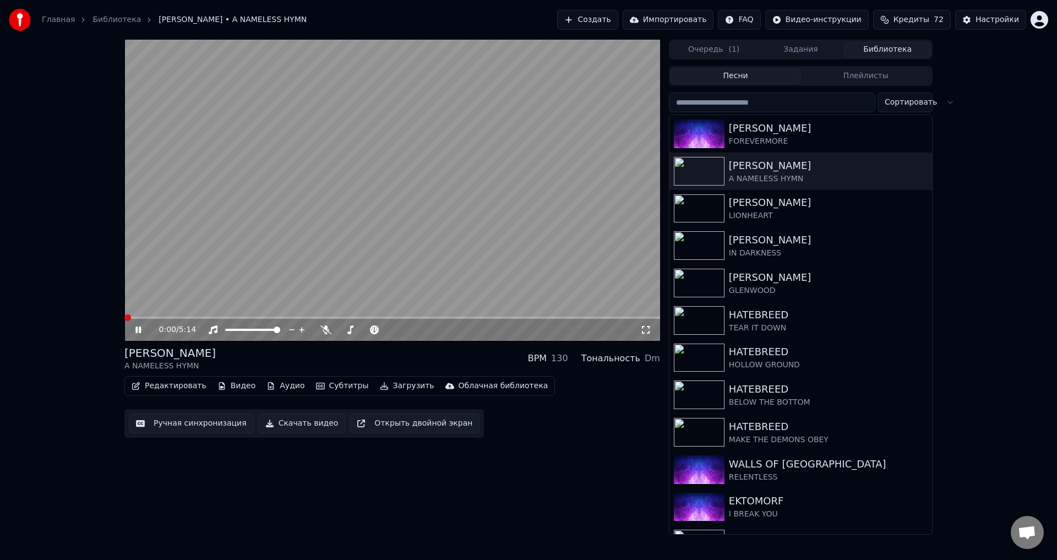
click at [124, 319] on span at bounding box center [124, 318] width 0 height 2
click at [412, 360] on div "[PERSON_NAME] A NAMELESS HYMN BPM 130 Тональность Dm" at bounding box center [392, 358] width 536 height 26
click at [412, 353] on div "[PERSON_NAME] A NAMELESS HYMN BPM 130 Тональность Dm" at bounding box center [392, 358] width 536 height 26
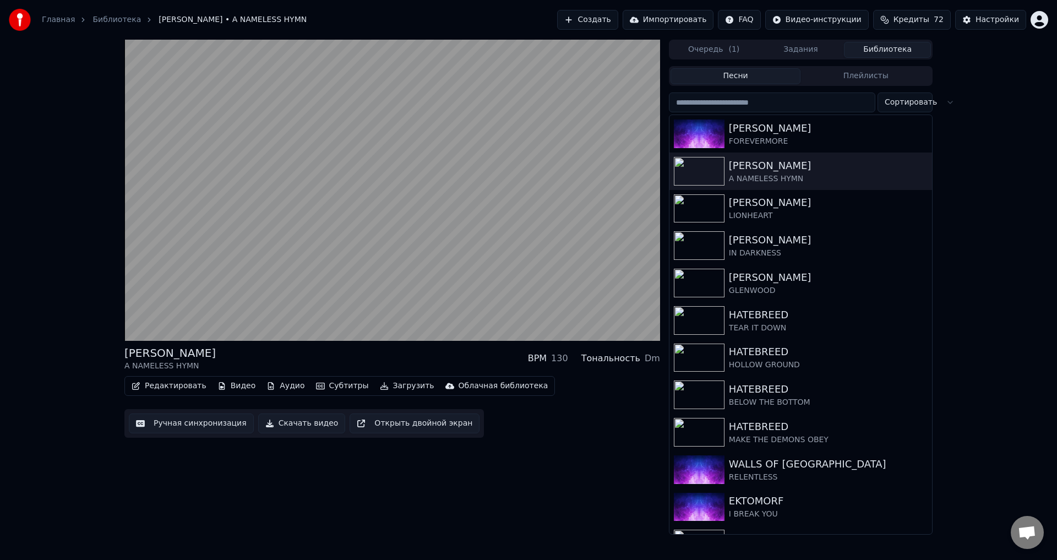
click at [406, 349] on div "[PERSON_NAME] A NAMELESS HYMN BPM 130 Тональность Dm" at bounding box center [392, 358] width 536 height 26
click at [403, 352] on div "[PERSON_NAME] A NAMELESS HYMN BPM 130 Тональность Dm" at bounding box center [392, 358] width 536 height 26
click at [400, 356] on div "[PERSON_NAME] A NAMELESS HYMN BPM 130 Тональность Dm" at bounding box center [392, 358] width 536 height 26
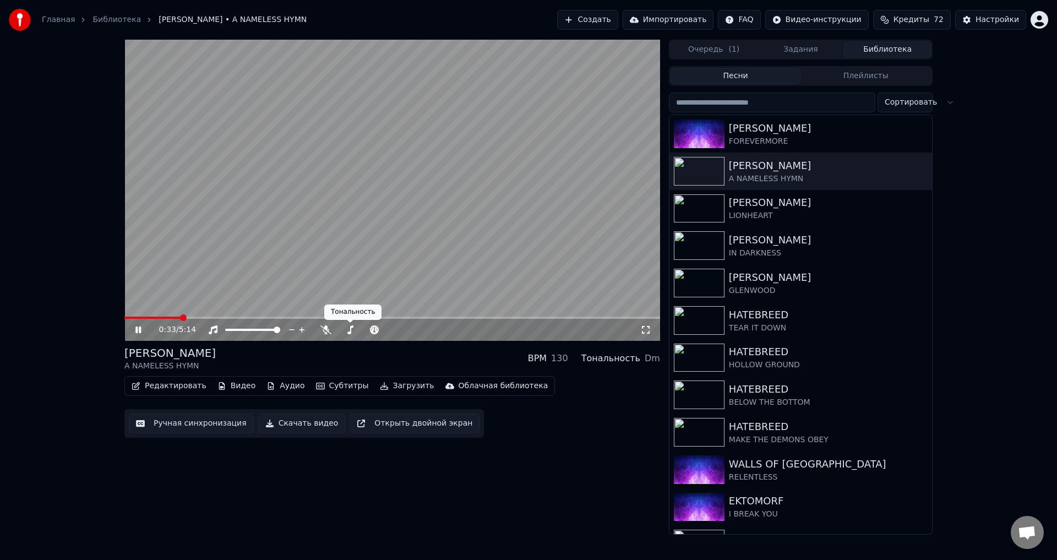
click at [356, 248] on video at bounding box center [392, 190] width 536 height 301
click at [195, 420] on button "Ручная синхронизация" at bounding box center [191, 424] width 125 height 20
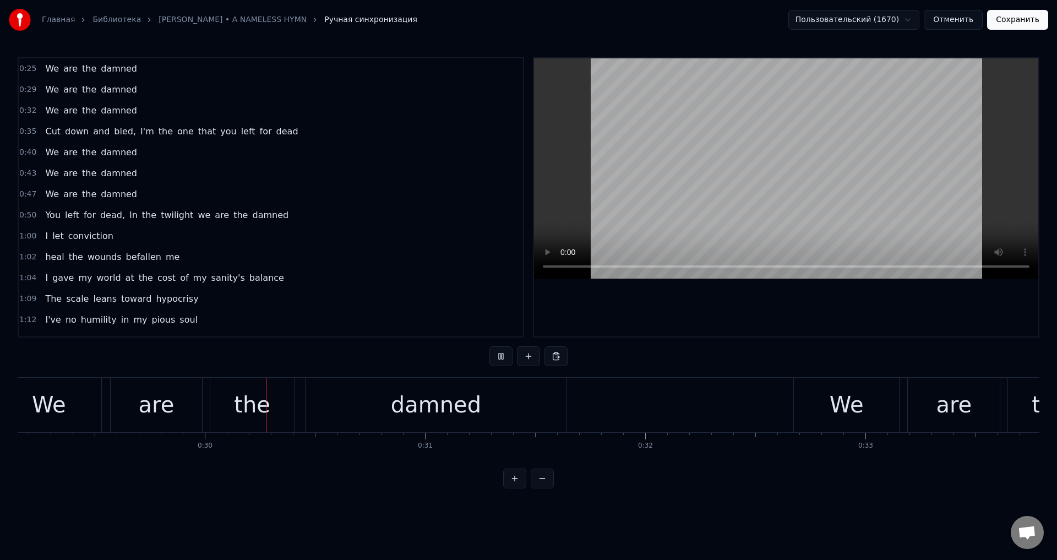
scroll to position [0, 6469]
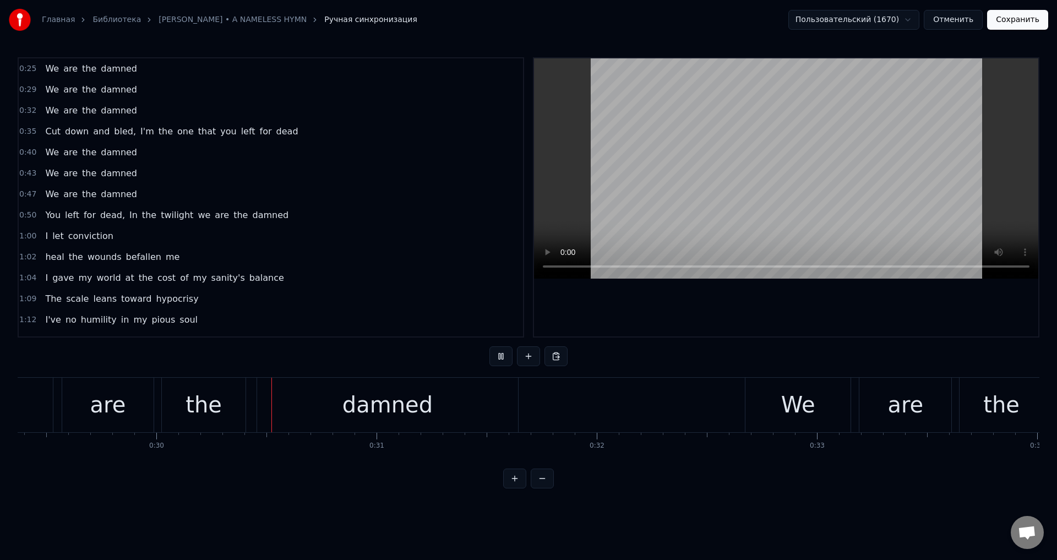
click at [958, 20] on button "Отменить" at bounding box center [953, 20] width 59 height 20
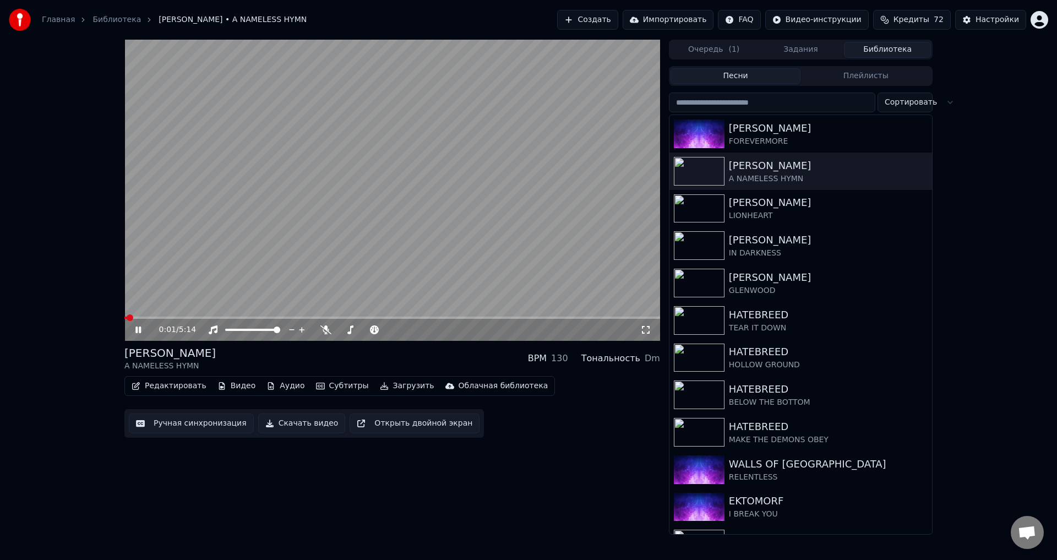
click at [53, 286] on div "0:01 / 5:14 [PERSON_NAME] A NAMELESS HYMN BPM 130 Тональность Dm Редактировать …" at bounding box center [528, 287] width 1057 height 495
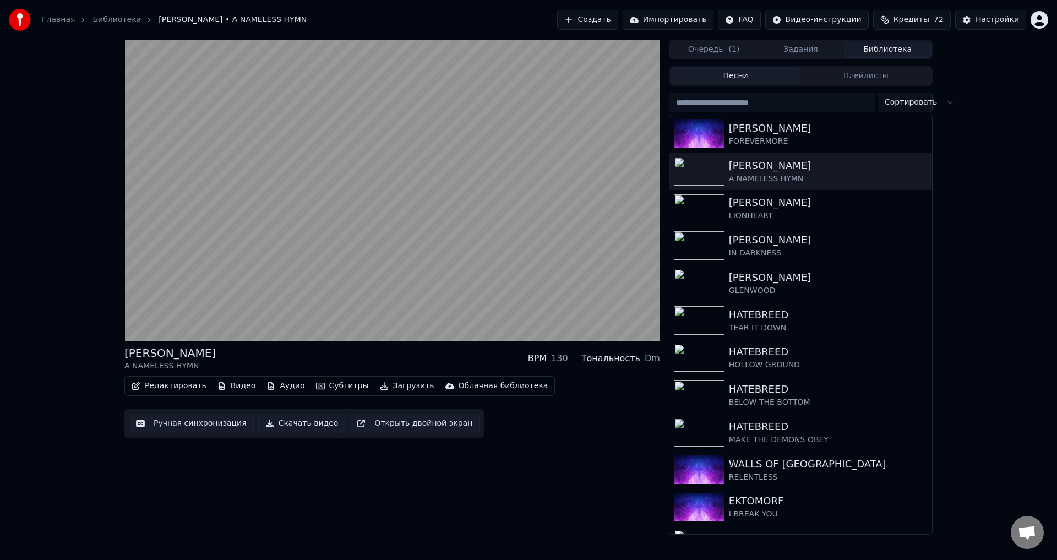
click at [379, 360] on div "[PERSON_NAME] A NAMELESS HYMN BPM 130 Тональность Dm" at bounding box center [392, 358] width 536 height 26
click at [382, 356] on div "[PERSON_NAME] A NAMELESS HYMN BPM 130 Тональность Dm" at bounding box center [392, 358] width 536 height 26
click at [386, 355] on div "[PERSON_NAME] A NAMELESS HYMN BPM 130 Тональность Dm" at bounding box center [392, 358] width 536 height 26
click at [368, 356] on div "[PERSON_NAME] A NAMELESS HYMN BPM 130 Тональность Dm" at bounding box center [392, 358] width 536 height 26
click at [279, 387] on button "Аудио" at bounding box center [285, 385] width 47 height 15
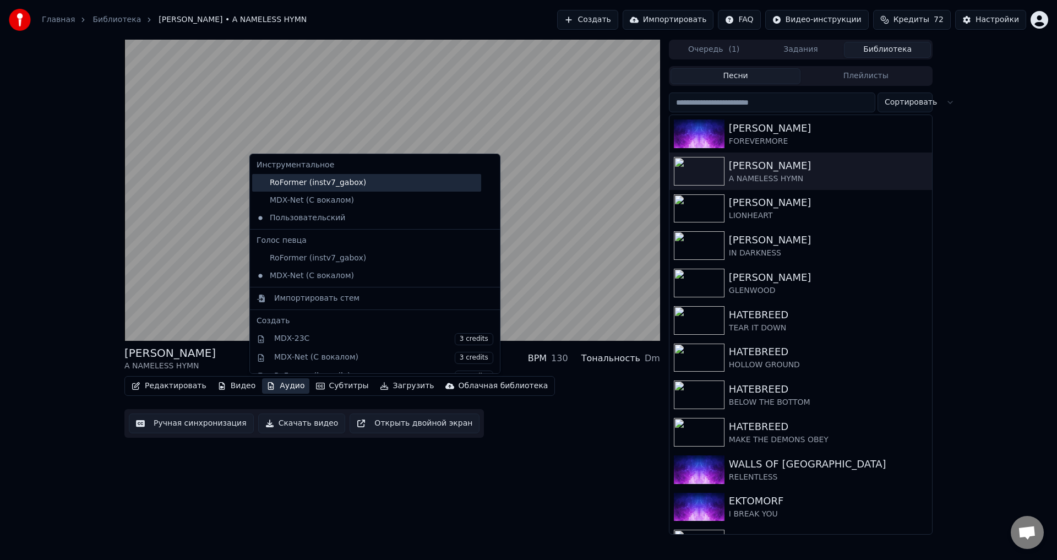
click at [291, 183] on div "RoFormer (instv7_gabox)" at bounding box center [366, 183] width 229 height 18
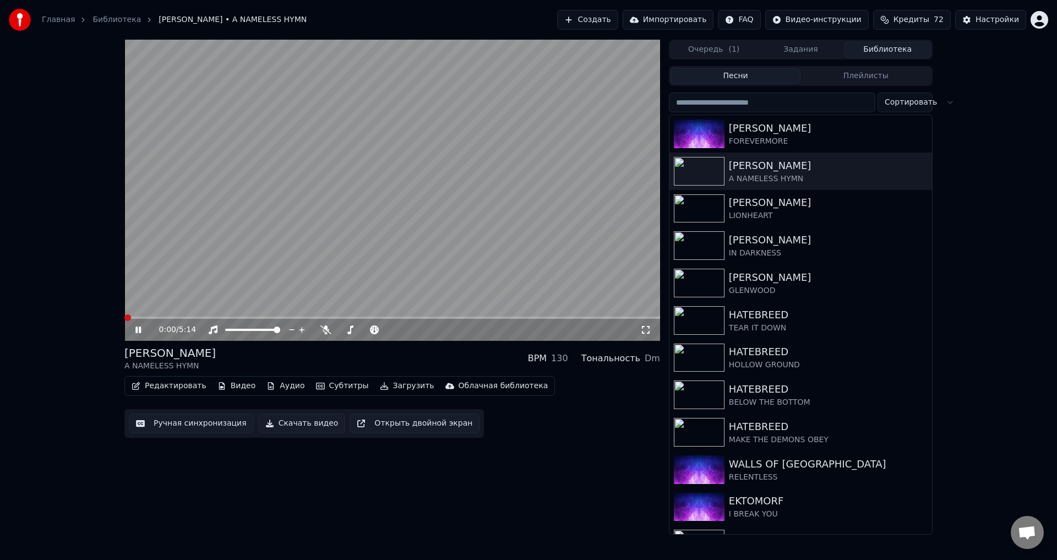
click at [268, 385] on icon "button" at bounding box center [271, 386] width 6 height 8
click at [100, 304] on div "0:31 / 5:14 [PERSON_NAME] A NAMELESS HYMN BPM 130 Тональность Dm Редактировать …" at bounding box center [528, 287] width 1057 height 495
click at [272, 388] on button "Аудио" at bounding box center [285, 385] width 47 height 15
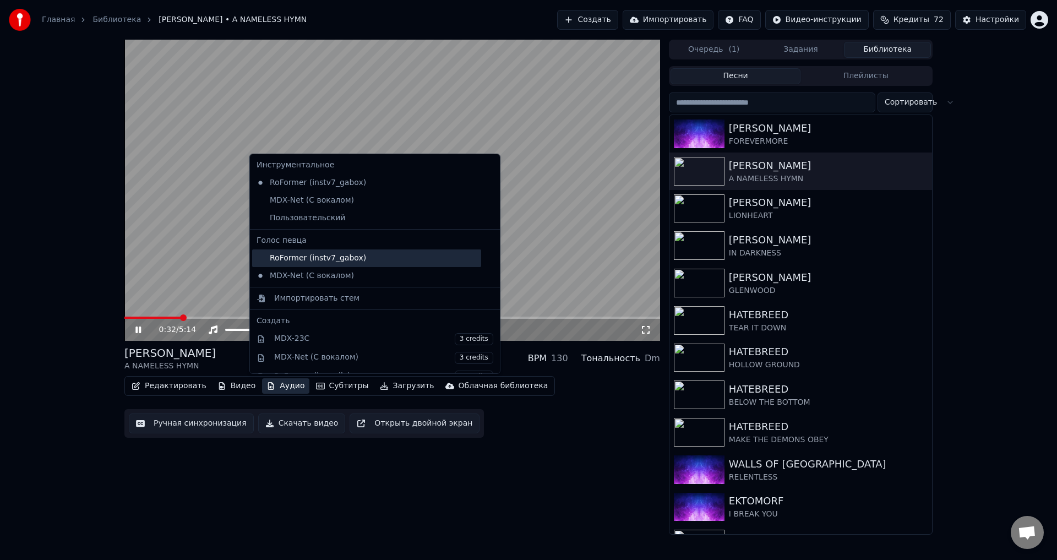
click at [297, 259] on div "RoFormer (instv7_gabox)" at bounding box center [366, 258] width 229 height 18
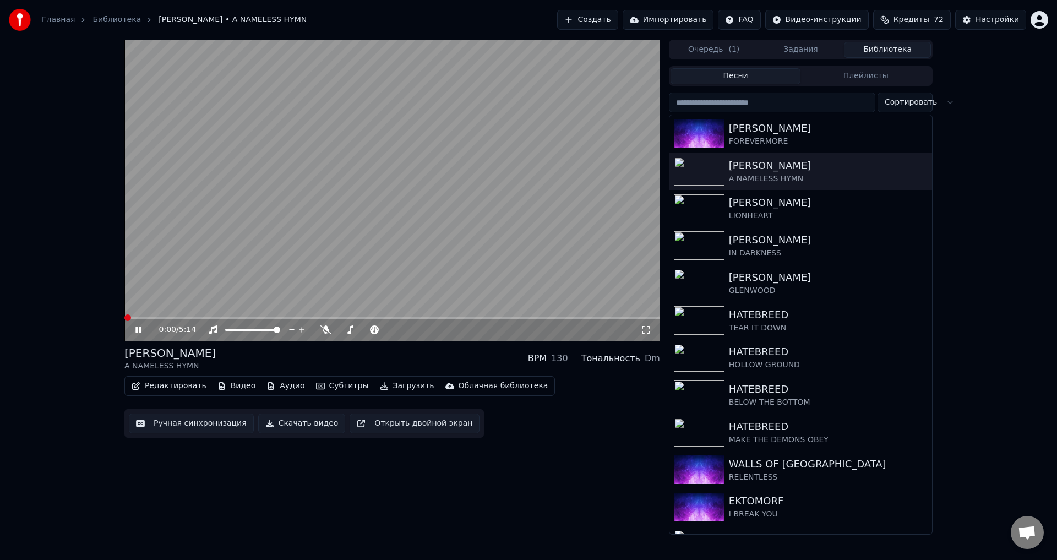
click at [124, 319] on span at bounding box center [124, 318] width 0 height 2
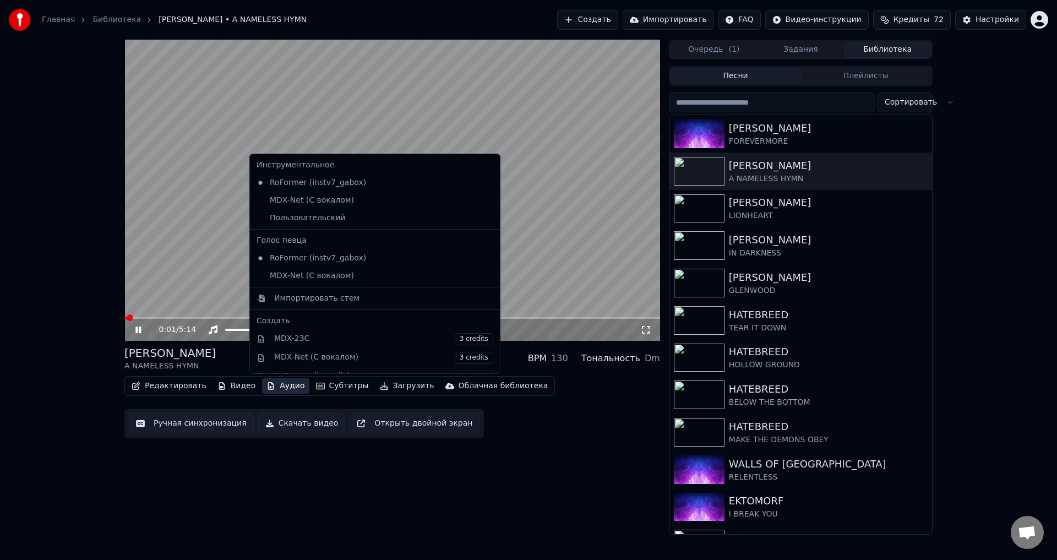
click at [274, 384] on button "Аудио" at bounding box center [285, 385] width 47 height 15
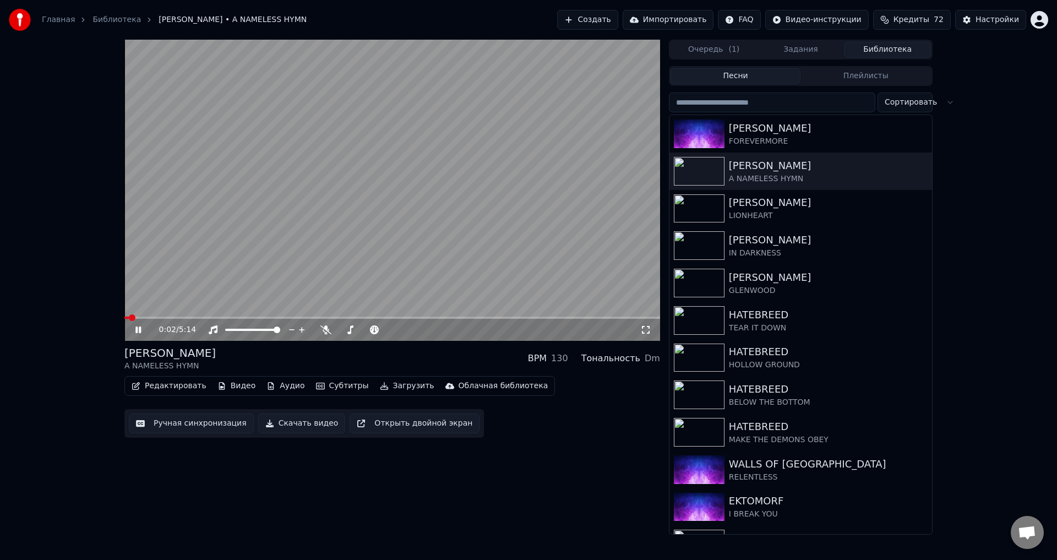
click at [89, 318] on div "0:02 / 5:14 [PERSON_NAME] A NAMELESS HYMN BPM 130 Тональность Dm Редактировать …" at bounding box center [528, 287] width 1057 height 495
click at [269, 382] on button "Аудио" at bounding box center [285, 385] width 47 height 15
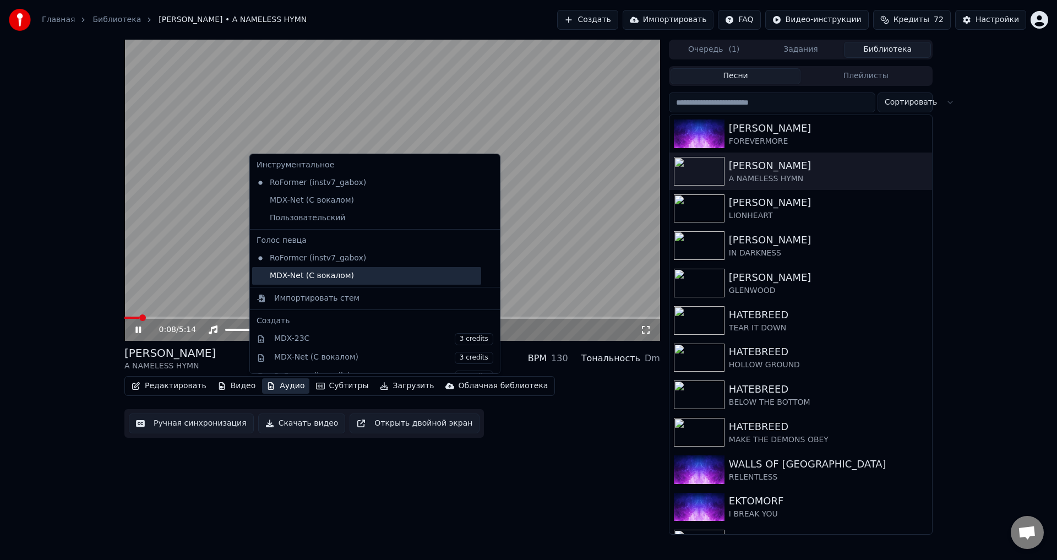
click at [295, 281] on div "MDX-Net (С вокалом)" at bounding box center [366, 276] width 229 height 18
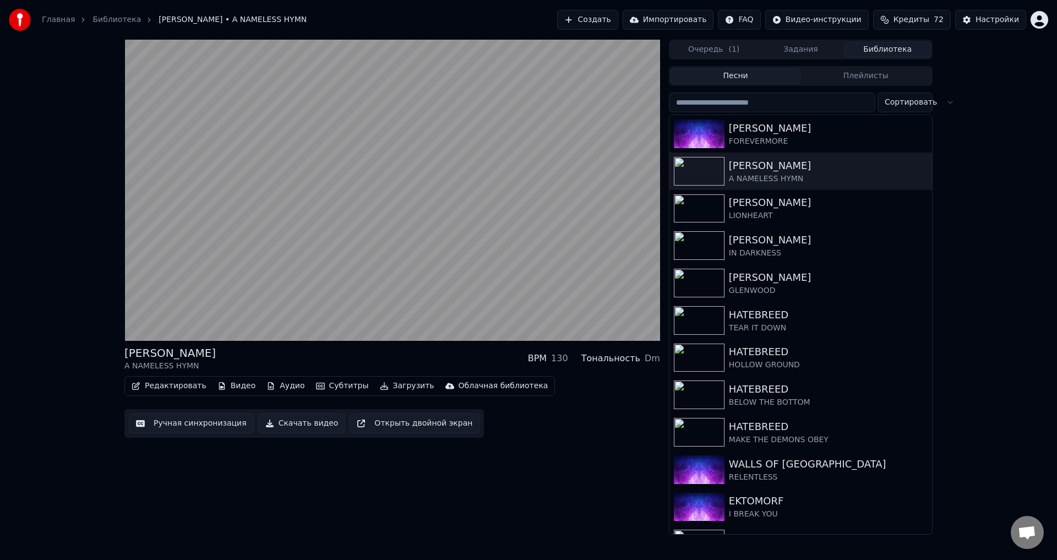
click at [280, 360] on div "[PERSON_NAME] A NAMELESS HYMN BPM 130 Тональность Dm" at bounding box center [392, 358] width 536 height 26
click at [97, 344] on div "[PERSON_NAME] A NAMELESS HYMN BPM 130 Тональность Dm Редактировать Видео Аудио …" at bounding box center [528, 287] width 1057 height 495
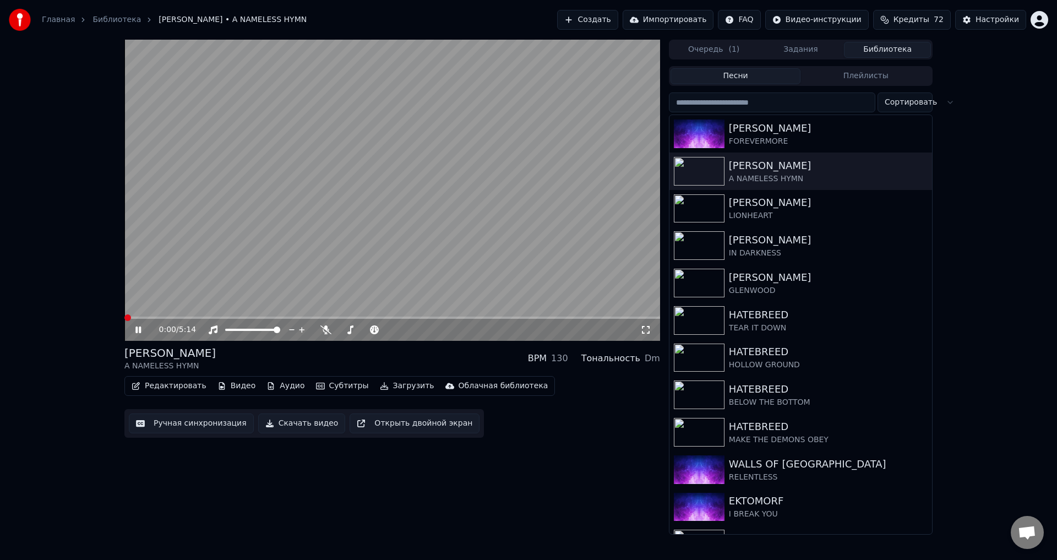
click at [124, 319] on span at bounding box center [124, 318] width 0 height 2
click at [363, 352] on div "[PERSON_NAME] A NAMELESS HYMN BPM 130 Тональность Dm" at bounding box center [392, 358] width 536 height 26
click at [272, 385] on button "Аудио" at bounding box center [285, 385] width 47 height 15
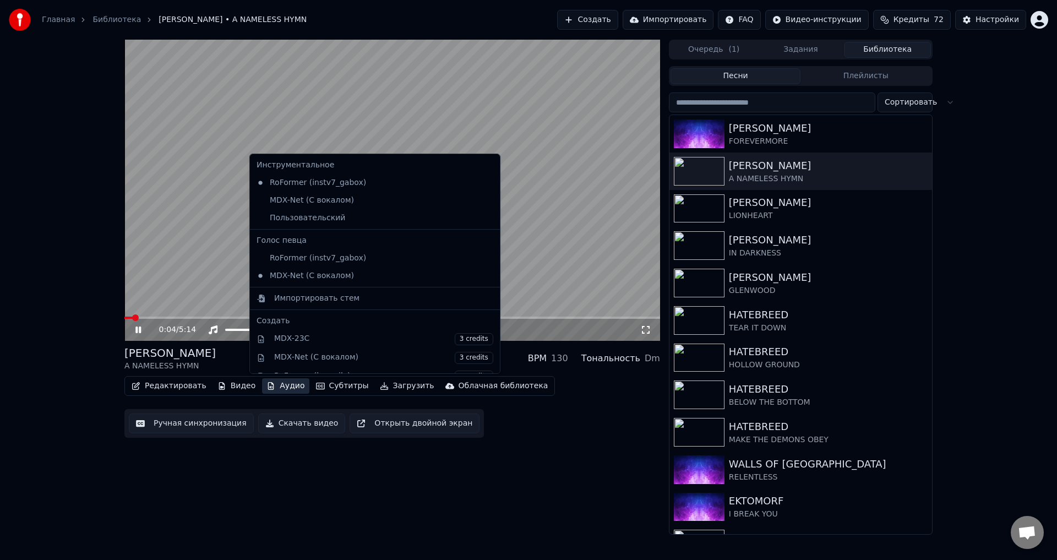
click at [93, 280] on div "0:04 / 5:14 [PERSON_NAME] A NAMELESS HYMN BPM 130 Тональность Dm Редактировать …" at bounding box center [528, 287] width 1057 height 495
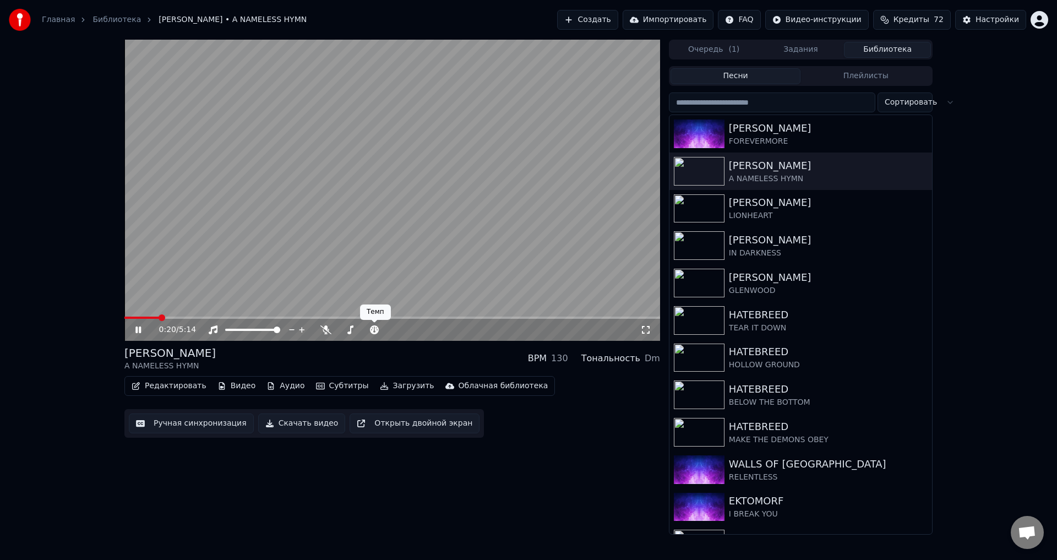
click at [372, 357] on div "[PERSON_NAME] A NAMELESS HYMN BPM 130 Тональность Dm" at bounding box center [392, 358] width 536 height 26
click at [420, 180] on video at bounding box center [392, 190] width 536 height 301
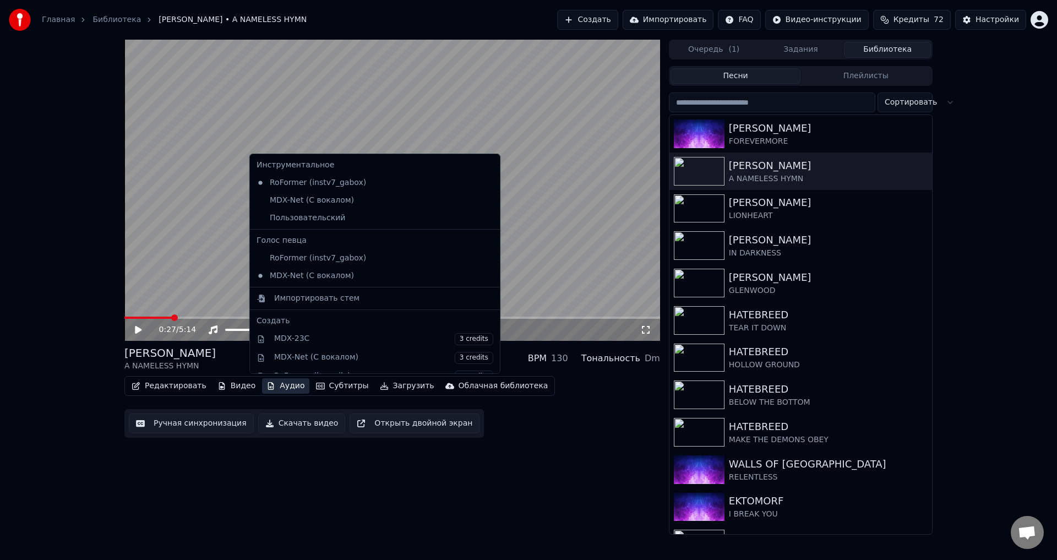
click at [275, 381] on button "Аудио" at bounding box center [285, 385] width 47 height 15
click at [284, 219] on div "Пользовательский" at bounding box center [366, 218] width 229 height 18
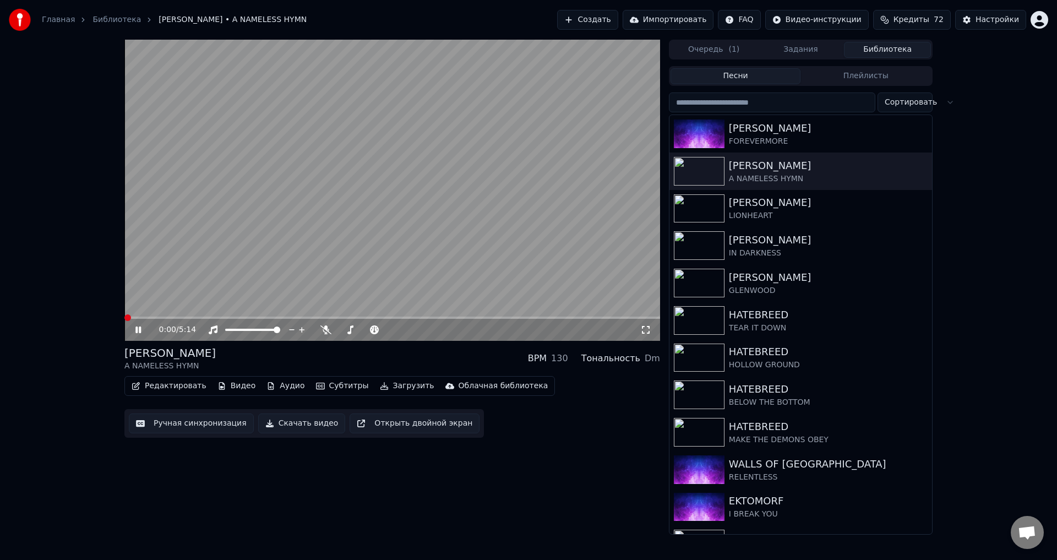
click at [124, 318] on span at bounding box center [127, 317] width 7 height 7
click at [135, 330] on icon at bounding box center [146, 329] width 26 height 9
click at [124, 319] on span at bounding box center [127, 317] width 7 height 7
click at [133, 328] on div "0:00 / 5:14" at bounding box center [392, 329] width 527 height 11
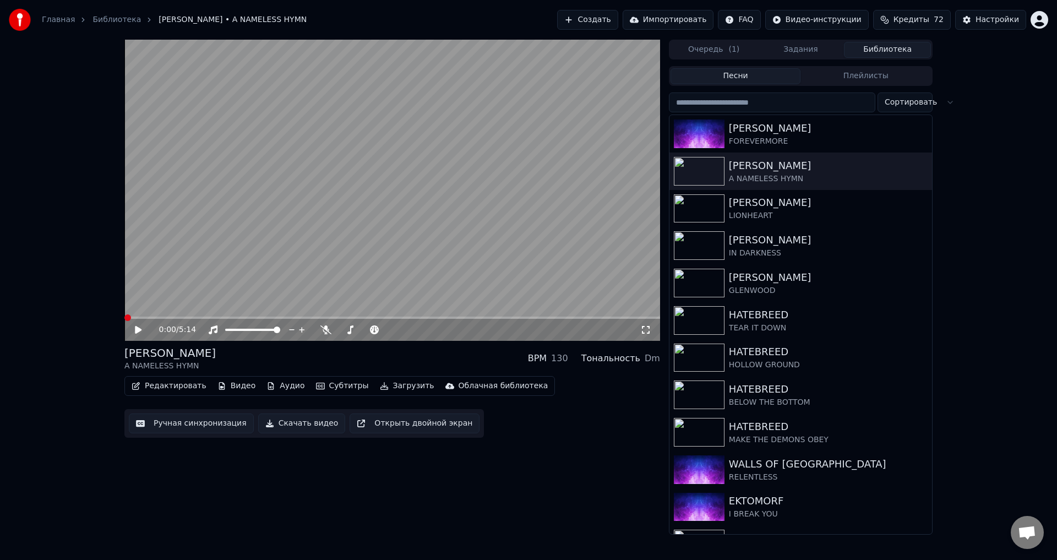
click at [134, 330] on icon at bounding box center [146, 329] width 26 height 9
click at [170, 318] on span at bounding box center [392, 318] width 536 height 2
click at [124, 319] on span at bounding box center [124, 318] width 0 height 2
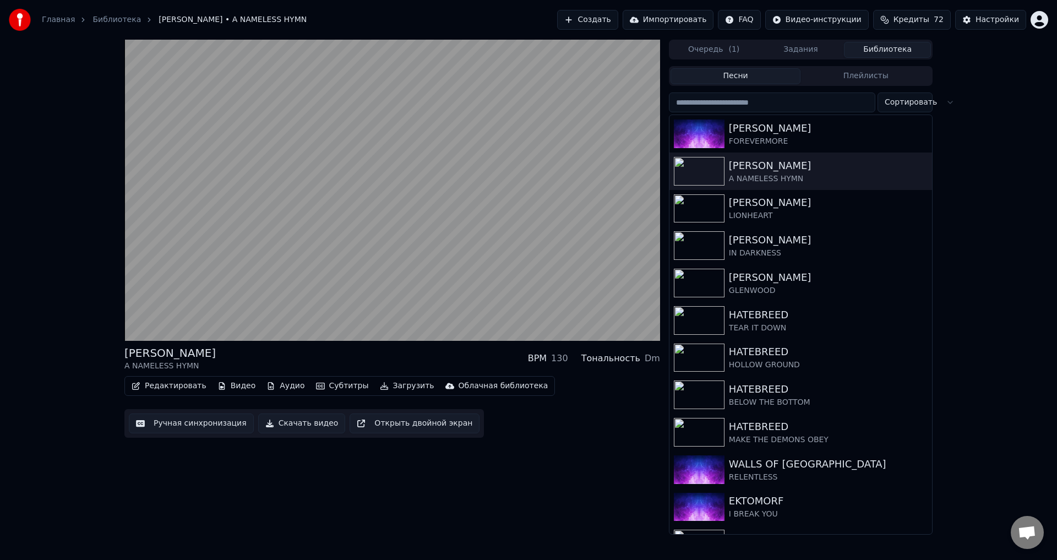
click at [69, 317] on div "[PERSON_NAME] A NAMELESS HYMN BPM 130 Тональность Dm Редактировать Видео Аудио …" at bounding box center [528, 287] width 1057 height 495
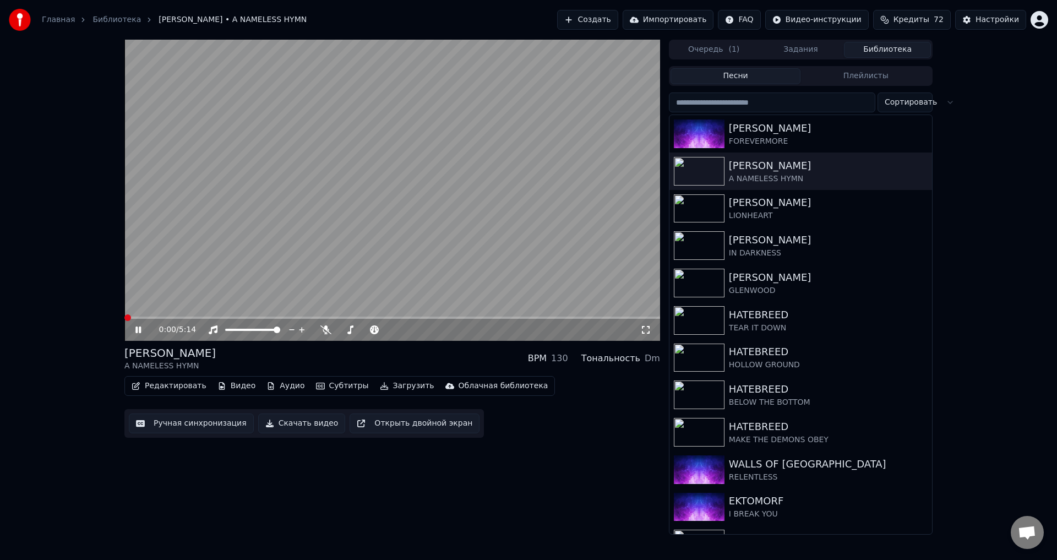
click at [124, 318] on span at bounding box center [124, 318] width 0 height 2
click at [409, 351] on div "[PERSON_NAME] A NAMELESS HYMN BPM 130 Тональность Dm" at bounding box center [392, 358] width 536 height 26
click at [409, 356] on div "[PERSON_NAME] A NAMELESS HYMN BPM 130 Тональность Dm" at bounding box center [392, 358] width 536 height 26
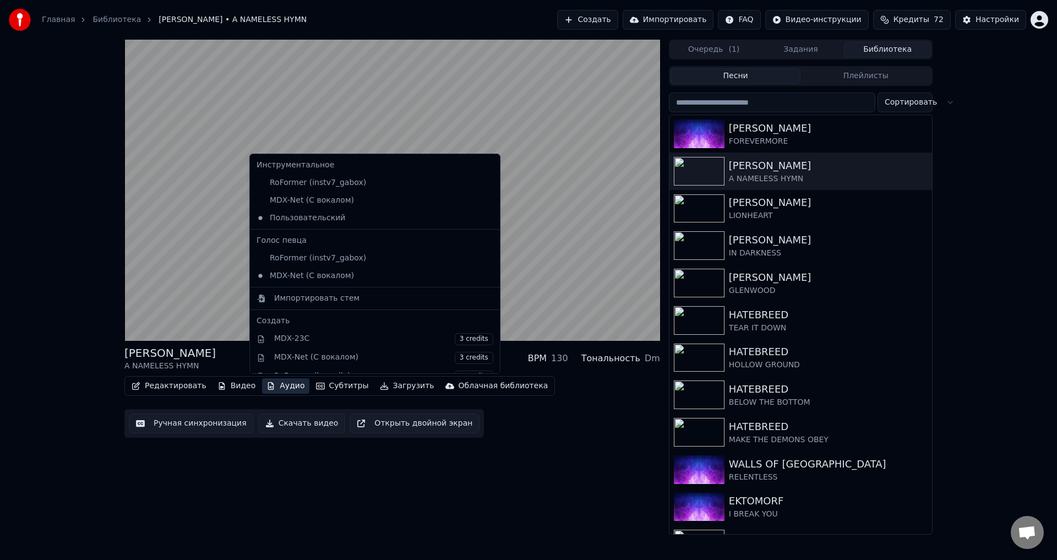
click at [271, 385] on button "Аудио" at bounding box center [285, 385] width 47 height 15
click at [61, 338] on div "[PERSON_NAME] A NAMELESS HYMN BPM 130 Тональность Dm Редактировать Видео Аудио …" at bounding box center [528, 287] width 1057 height 495
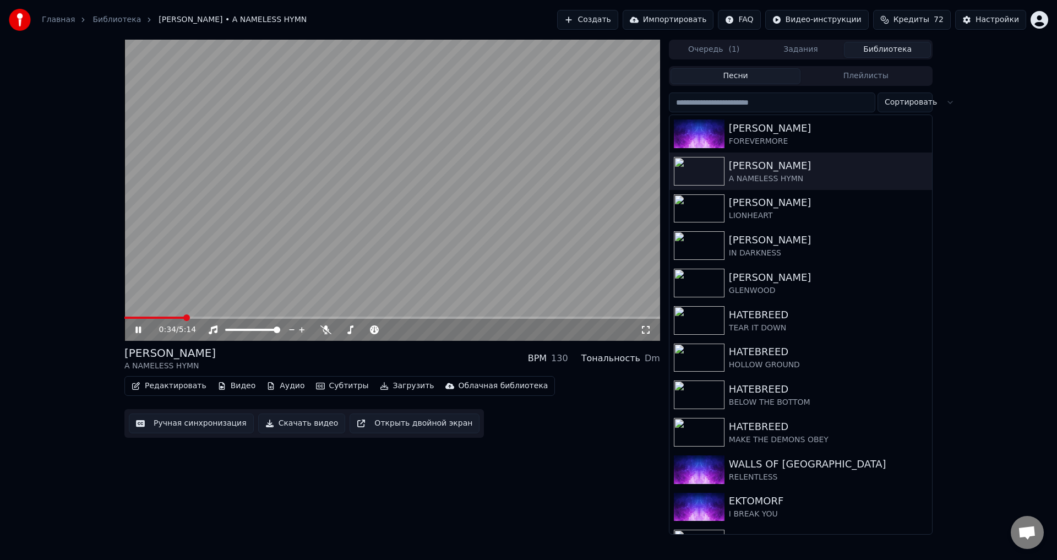
click at [177, 203] on video at bounding box center [392, 190] width 536 height 301
click at [266, 385] on button "Аудио" at bounding box center [285, 385] width 47 height 15
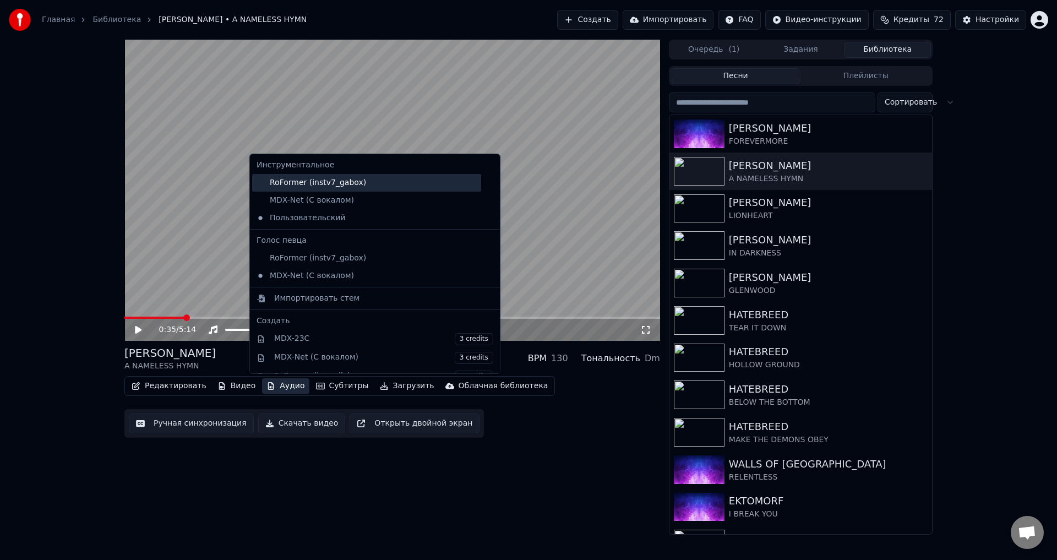
click at [300, 183] on div "RoFormer (instv7_gabox)" at bounding box center [366, 183] width 229 height 18
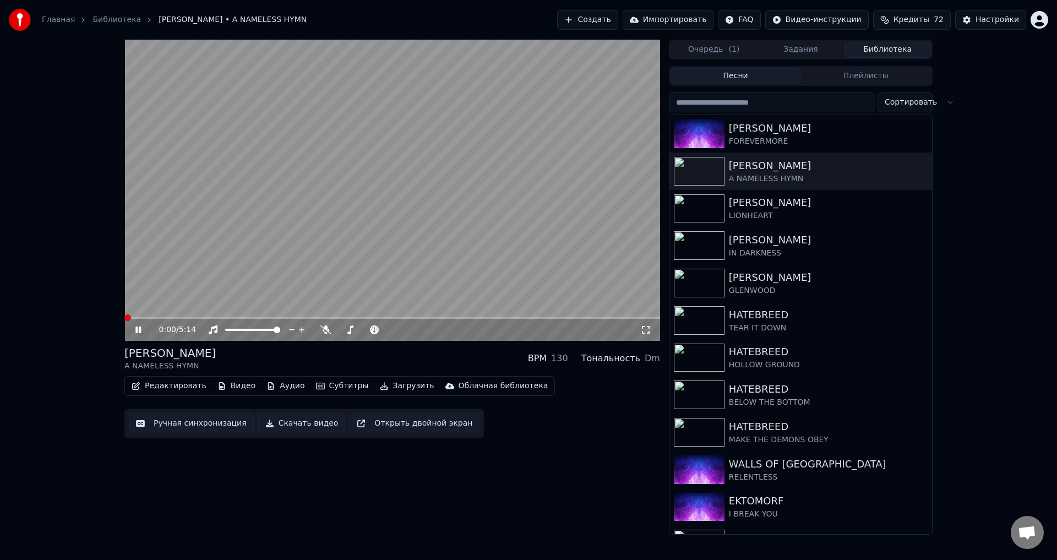
click at [124, 319] on span at bounding box center [124, 318] width 0 height 2
click at [410, 356] on div "[PERSON_NAME] A NAMELESS HYMN BPM 130 Тональность Dm" at bounding box center [392, 358] width 536 height 26
click at [385, 254] on video at bounding box center [392, 190] width 536 height 301
click at [282, 389] on button "Аудио" at bounding box center [285, 385] width 47 height 15
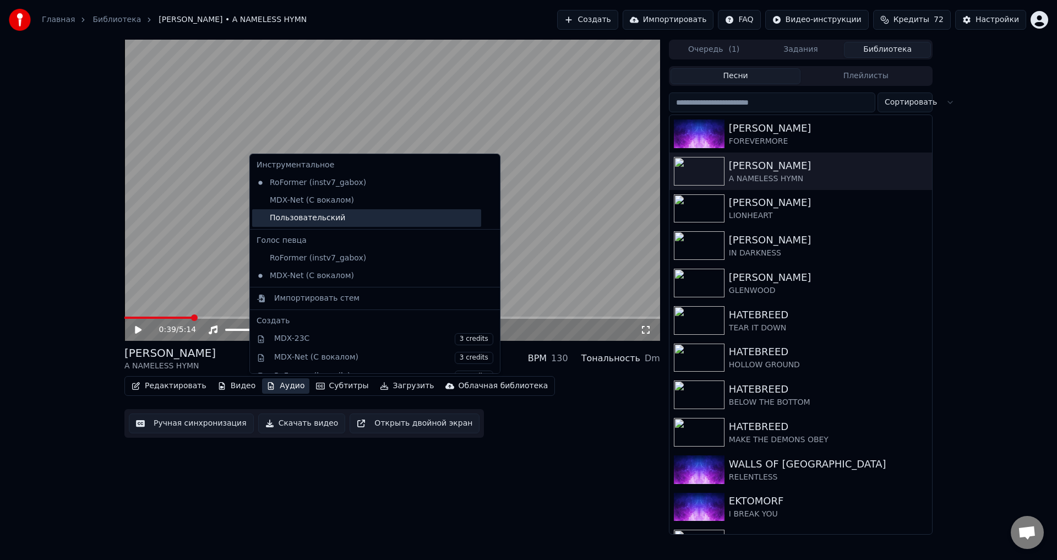
click at [295, 215] on div "Пользовательский" at bounding box center [366, 218] width 229 height 18
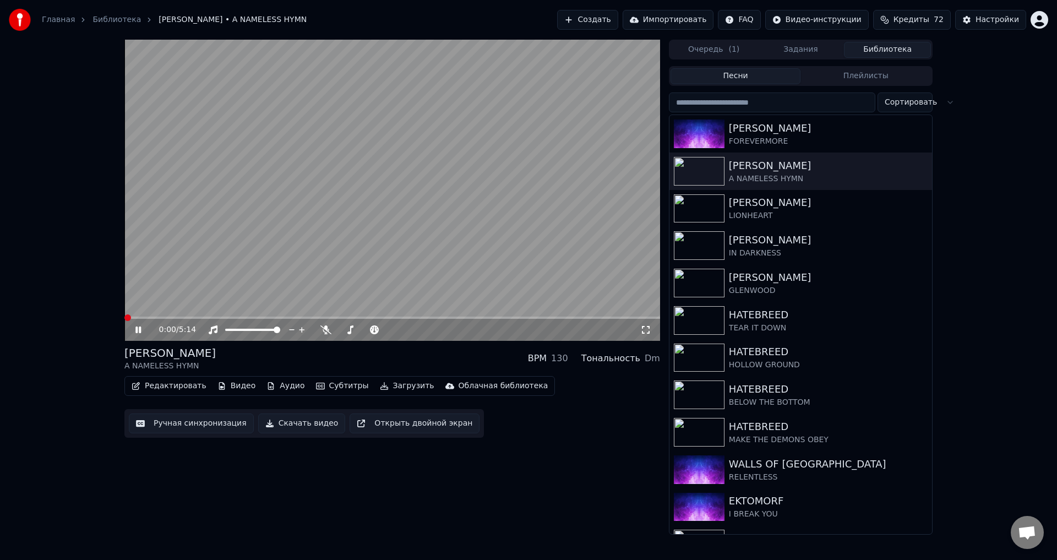
click at [137, 329] on icon at bounding box center [138, 330] width 6 height 7
click at [131, 316] on span at bounding box center [127, 317] width 7 height 7
drag, startPoint x: 145, startPoint y: 316, endPoint x: 114, endPoint y: 321, distance: 31.3
click at [114, 321] on div "0:15 / 5:14 [PERSON_NAME] A NAMELESS HYMN BPM 130 Тональность Dm Редактировать …" at bounding box center [528, 287] width 1057 height 495
click at [124, 318] on span at bounding box center [124, 318] width 0 height 2
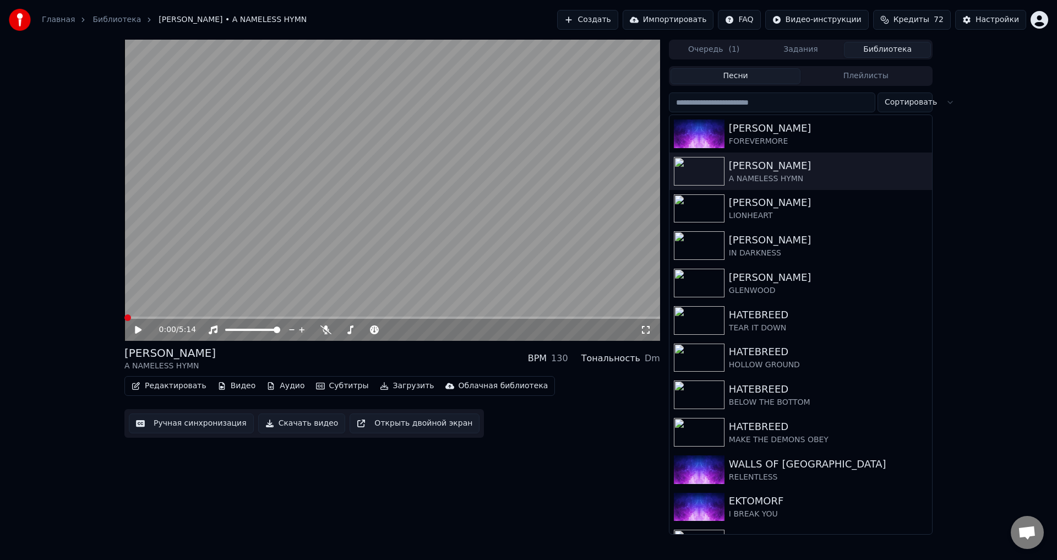
drag, startPoint x: 136, startPoint y: 326, endPoint x: 110, endPoint y: 331, distance: 26.4
click at [137, 327] on icon at bounding box center [146, 329] width 26 height 9
drag, startPoint x: 361, startPoint y: 357, endPoint x: 382, endPoint y: 357, distance: 21.5
click at [378, 357] on div "[PERSON_NAME] A NAMELESS HYMN BPM 130 Тональность Dm" at bounding box center [392, 358] width 536 height 26
click at [397, 357] on div "[PERSON_NAME] A NAMELESS HYMN BPM 130 Тональность Dm" at bounding box center [392, 358] width 536 height 26
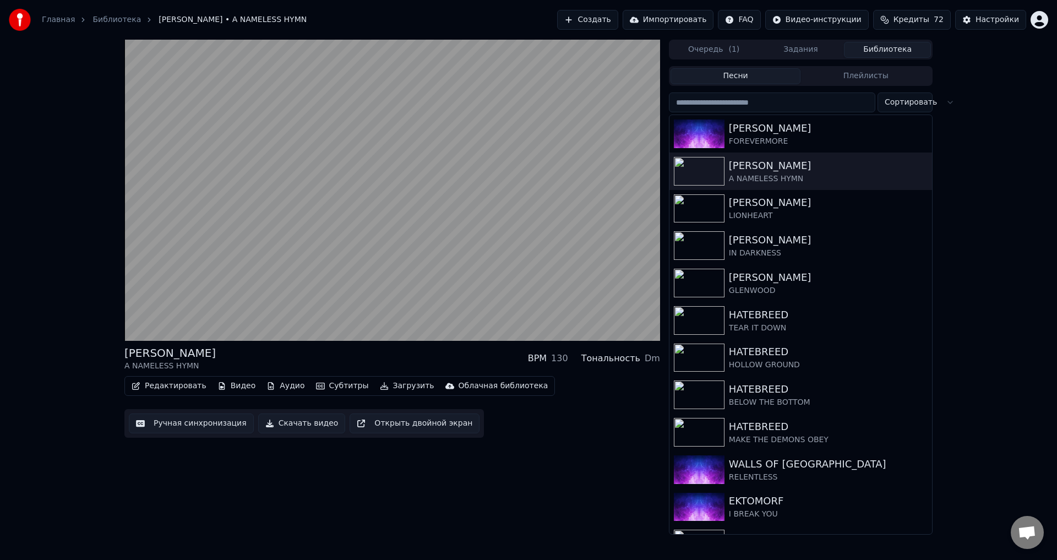
click at [405, 354] on div "[PERSON_NAME] A NAMELESS HYMN BPM 130 Тональность Dm" at bounding box center [392, 358] width 536 height 26
click at [402, 359] on div "[PERSON_NAME] A NAMELESS HYMN BPM 130 Тональность Dm" at bounding box center [392, 358] width 536 height 26
click at [378, 354] on div "[PERSON_NAME] A NAMELESS HYMN BPM 130 Тональность Dm" at bounding box center [392, 358] width 536 height 26
click at [374, 354] on div "[PERSON_NAME] A NAMELESS HYMN BPM 130 Тональность Dm" at bounding box center [392, 358] width 536 height 26
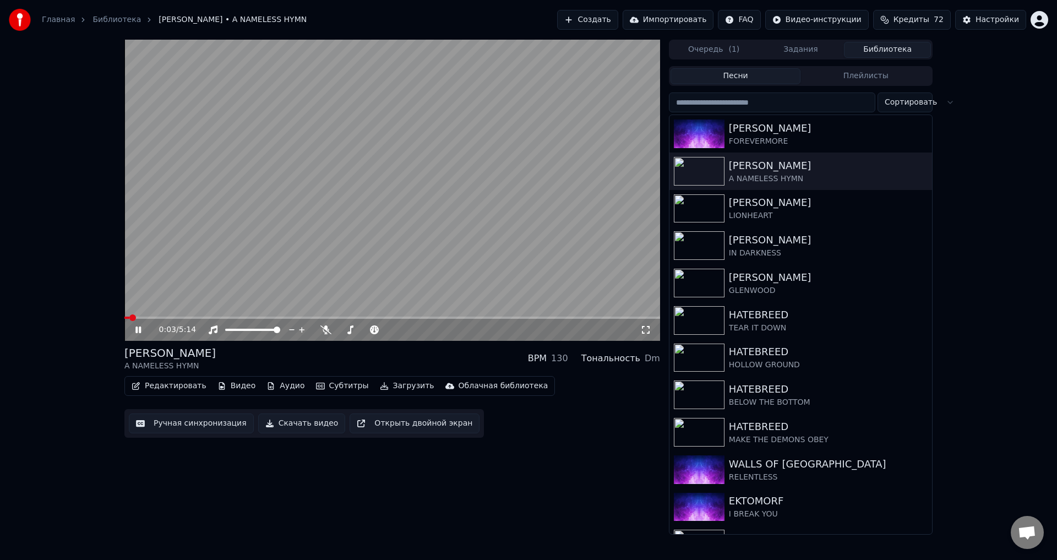
click at [124, 319] on span at bounding box center [126, 318] width 5 height 2
click at [395, 358] on div "[PERSON_NAME] A NAMELESS HYMN BPM 130 Тональность Dm" at bounding box center [392, 358] width 536 height 26
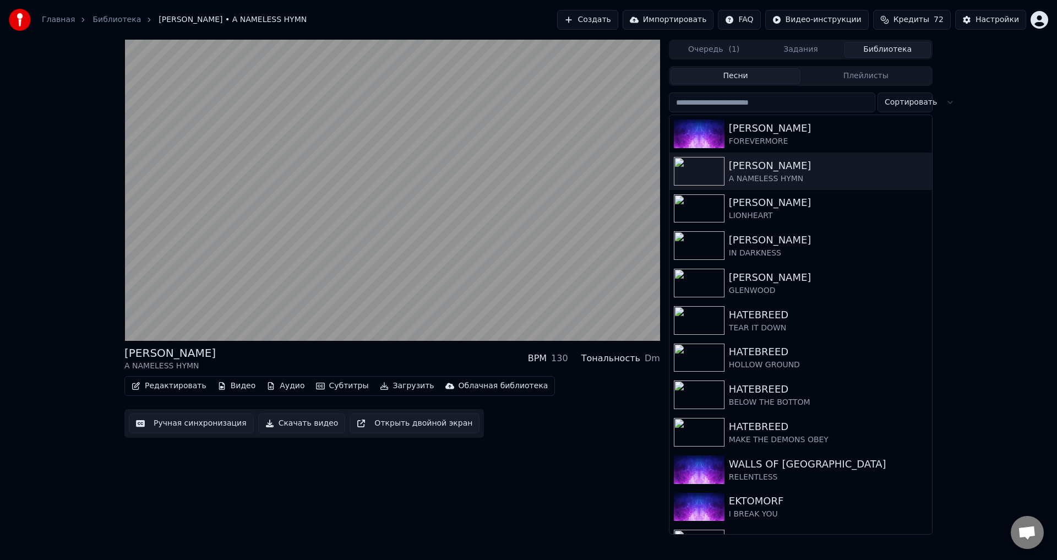
click at [395, 358] on div "[PERSON_NAME] A NAMELESS HYMN BPM 130 Тональность Dm" at bounding box center [392, 358] width 536 height 26
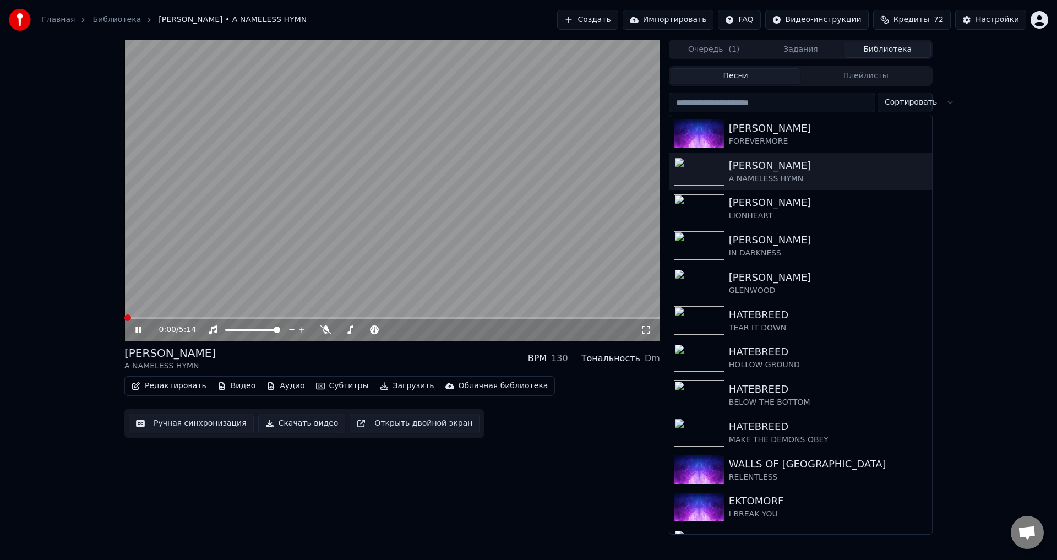
click at [124, 319] on span at bounding box center [124, 318] width 0 height 2
drag, startPoint x: 434, startPoint y: 355, endPoint x: 382, endPoint y: 355, distance: 52.9
click at [425, 355] on div "[PERSON_NAME] A NAMELESS HYMN BPM 130 Тональность Dm" at bounding box center [392, 358] width 536 height 26
click at [383, 354] on div "[PERSON_NAME] A NAMELESS HYMN BPM 130 Тональность Dm" at bounding box center [392, 358] width 536 height 26
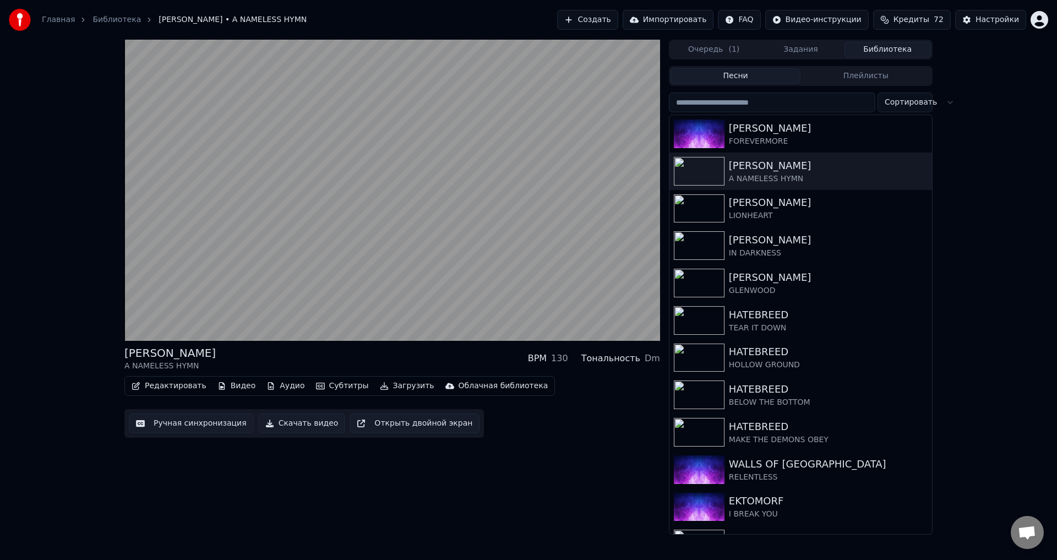
click at [389, 355] on div "[PERSON_NAME] A NAMELESS HYMN BPM 130 Тональность Dm" at bounding box center [392, 358] width 536 height 26
click at [381, 345] on div "[PERSON_NAME] A NAMELESS HYMN BPM 130 Тональность Dm" at bounding box center [392, 358] width 536 height 26
click at [373, 350] on div "[PERSON_NAME] A NAMELESS HYMN BPM 130 Тональность Dm" at bounding box center [392, 358] width 536 height 26
click at [369, 355] on div "[PERSON_NAME] A NAMELESS HYMN BPM 130 Тональность Dm" at bounding box center [392, 358] width 536 height 26
click at [375, 353] on div "[PERSON_NAME] A NAMELESS HYMN BPM 130 Тональность Dm" at bounding box center [392, 358] width 536 height 26
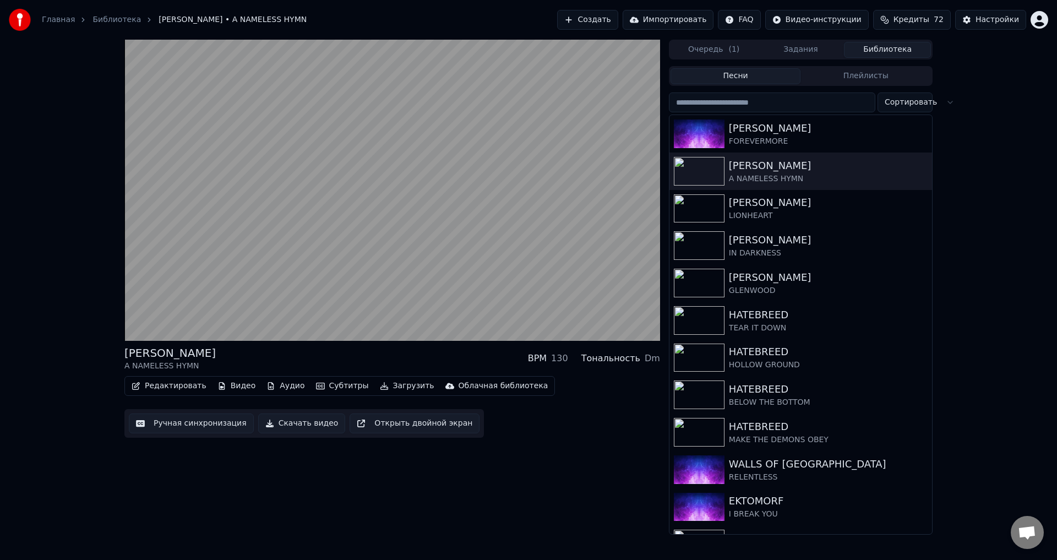
click at [384, 396] on div "Редактировать Видео Аудио Субтитры Загрузить Облачная библиотека" at bounding box center [339, 386] width 431 height 20
click at [392, 388] on button "Загрузить" at bounding box center [407, 385] width 63 height 15
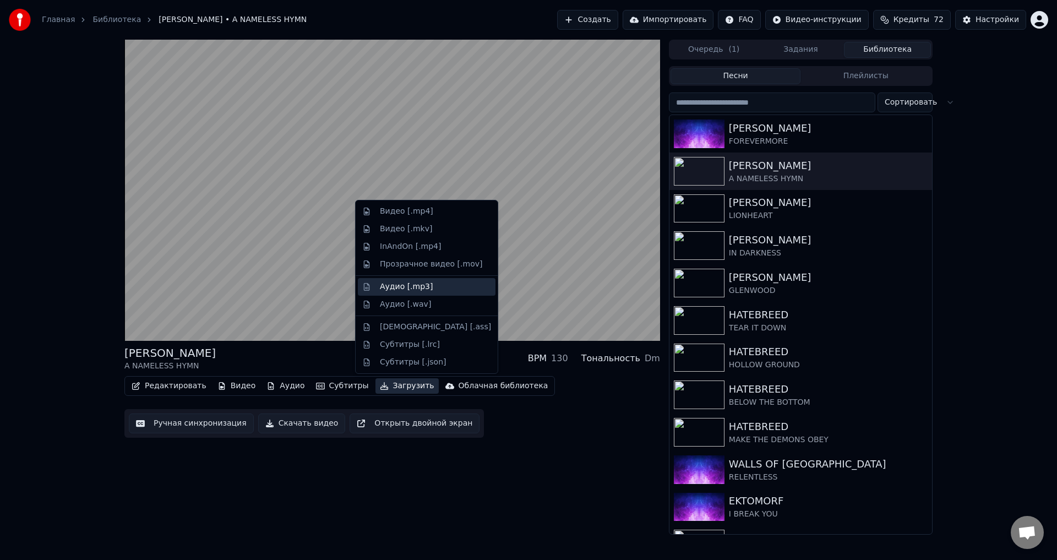
click at [406, 292] on div "Аудио [.mp3]" at bounding box center [427, 287] width 138 height 18
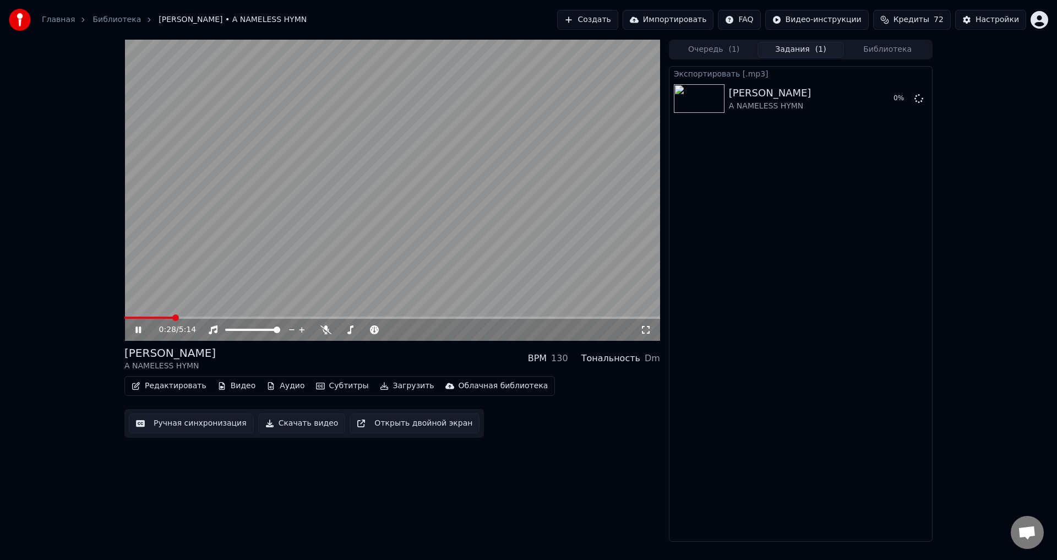
click at [388, 384] on button "Загрузить" at bounding box center [407, 385] width 63 height 15
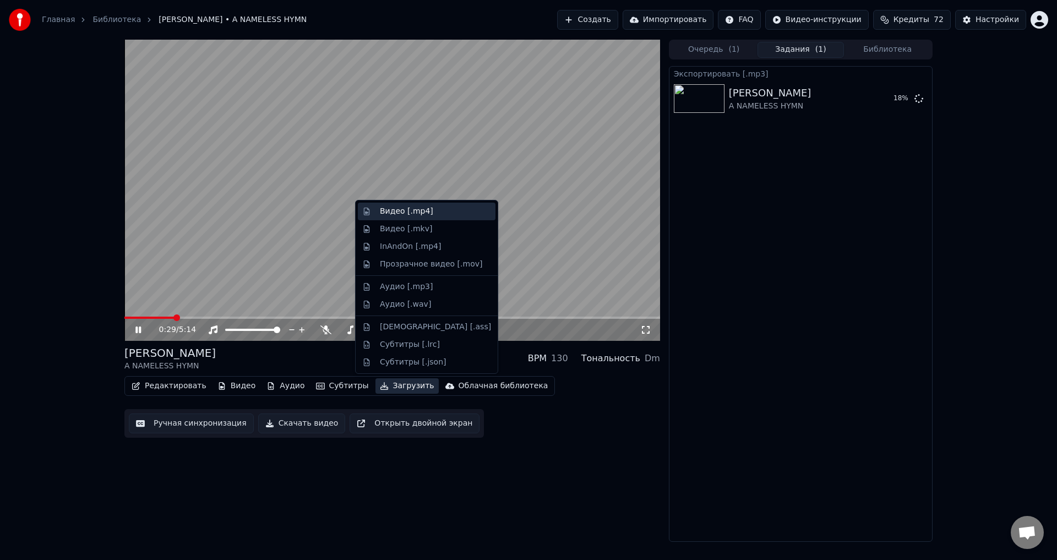
click at [404, 213] on div "Видео [.mp4]" at bounding box center [406, 211] width 53 height 11
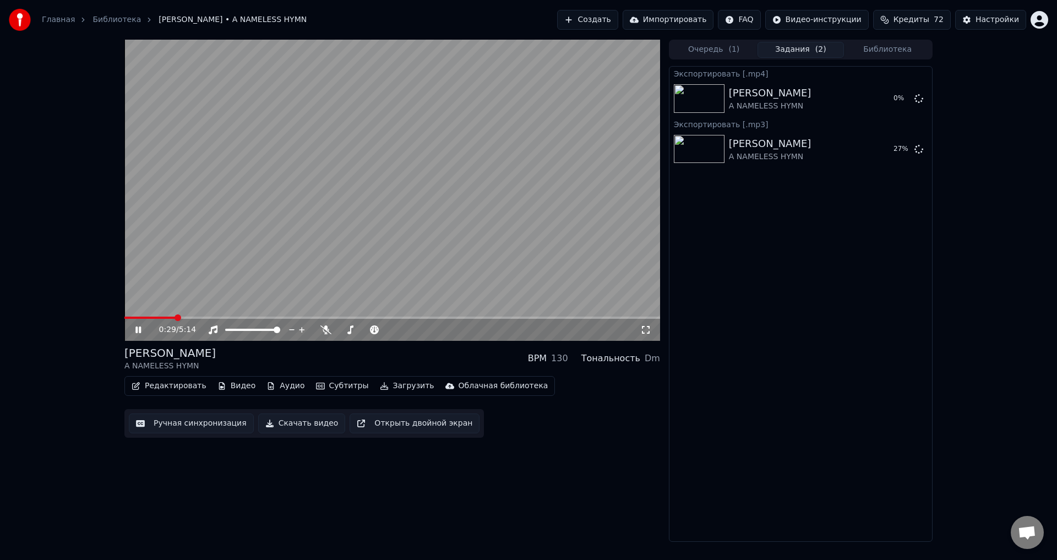
click at [366, 343] on div "0:29 / 5:14 [PERSON_NAME] A NAMELESS HYMN BPM 130 Тональность Dm Редактировать …" at bounding box center [392, 291] width 536 height 502
click at [368, 362] on div "[PERSON_NAME] A NAMELESS HYMN BPM 130 Тональность Dm" at bounding box center [392, 358] width 536 height 26
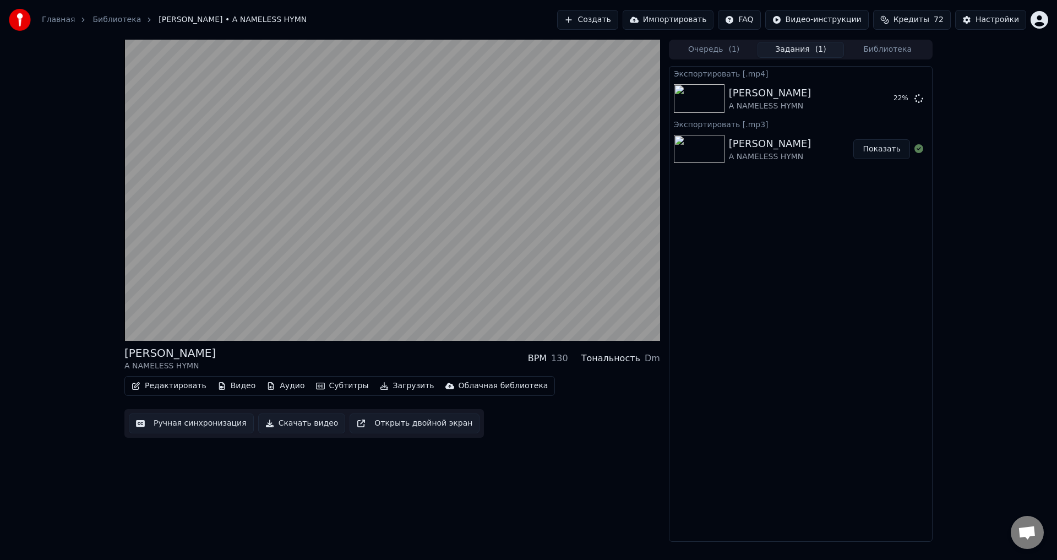
click at [968, 86] on div "[PERSON_NAME] A NAMELESS HYMN BPM 130 Тональность Dm Редактировать Видео Аудио …" at bounding box center [528, 291] width 1057 height 502
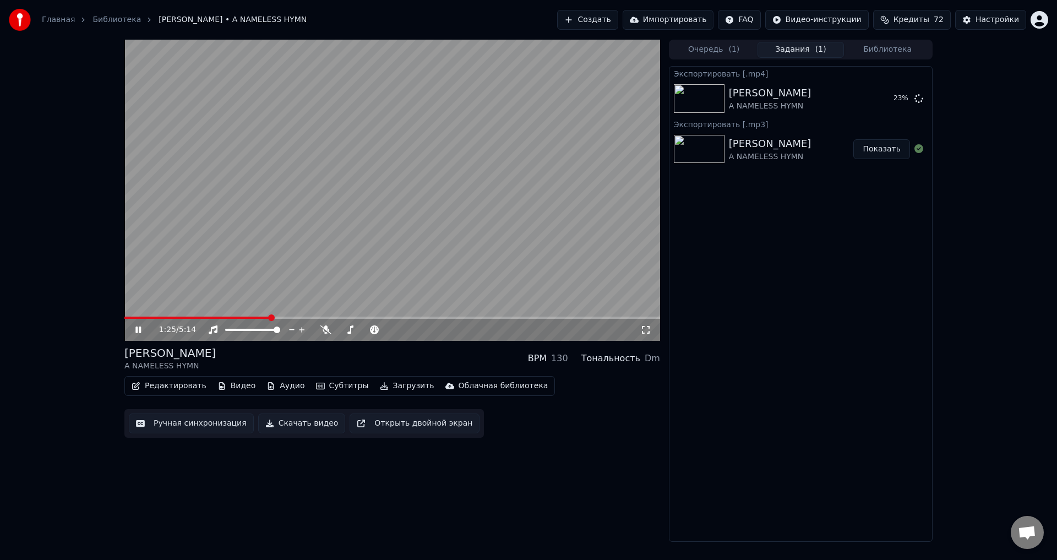
click at [392, 358] on div "[PERSON_NAME] A NAMELESS HYMN BPM 130 Тональность Dm" at bounding box center [392, 358] width 536 height 26
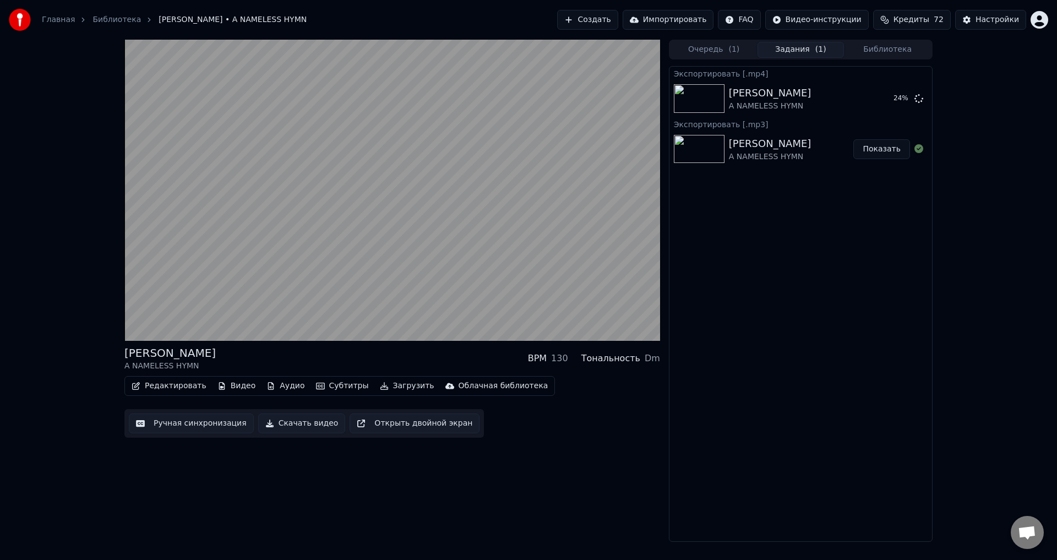
click at [390, 502] on div "[PERSON_NAME] A NAMELESS HYMN BPM 130 Тональность Dm Редактировать Видео Аудио …" at bounding box center [392, 291] width 536 height 502
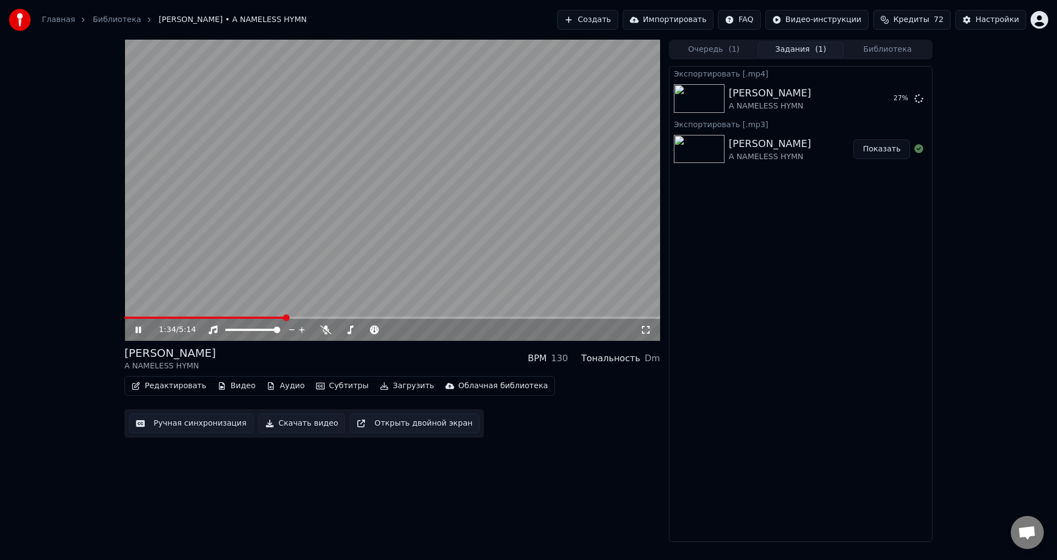
click at [310, 261] on video at bounding box center [392, 190] width 536 height 301
click at [271, 386] on button "Аудио" at bounding box center [285, 385] width 47 height 15
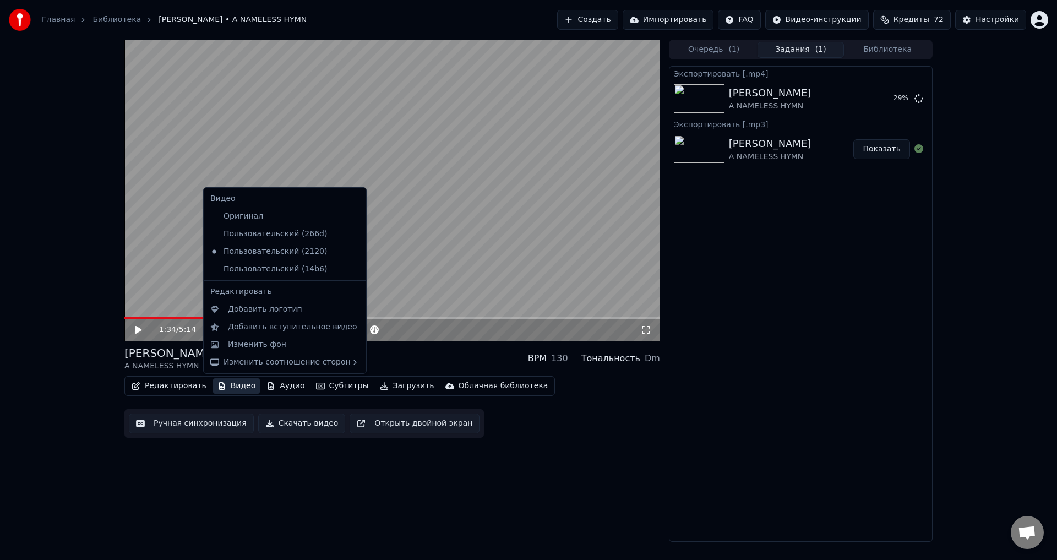
click at [88, 365] on div "1:34 / 5:14 [PERSON_NAME] A NAMELESS HYMN BPM 130 Тональность Dm Редактировать …" at bounding box center [528, 291] width 1057 height 502
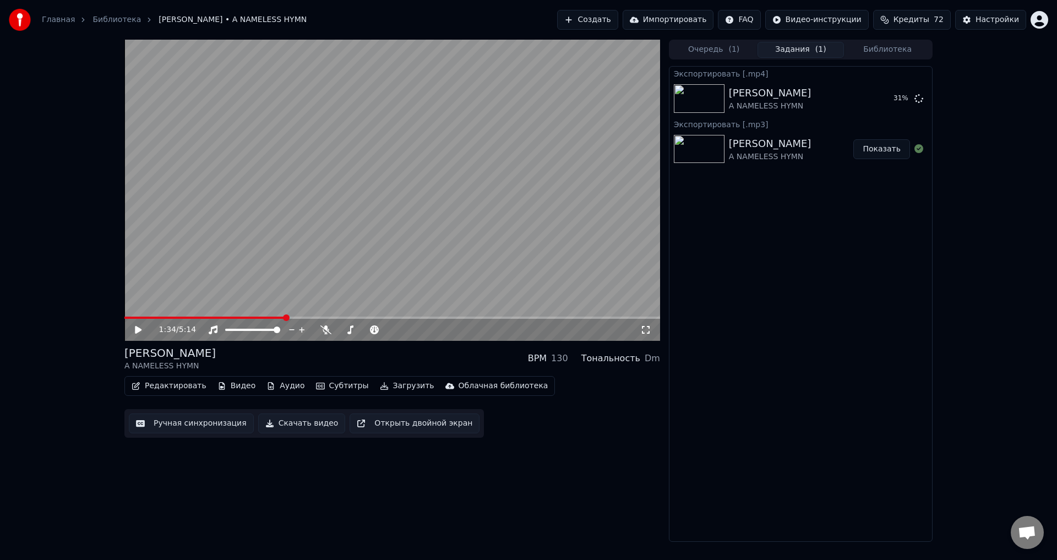
click at [90, 368] on div "1:34 / 5:14 [PERSON_NAME] A NAMELESS HYMN BPM 130 Тональность Dm Редактировать …" at bounding box center [528, 291] width 1057 height 502
click at [124, 318] on span at bounding box center [124, 318] width 0 height 2
click at [139, 328] on icon at bounding box center [138, 330] width 7 height 8
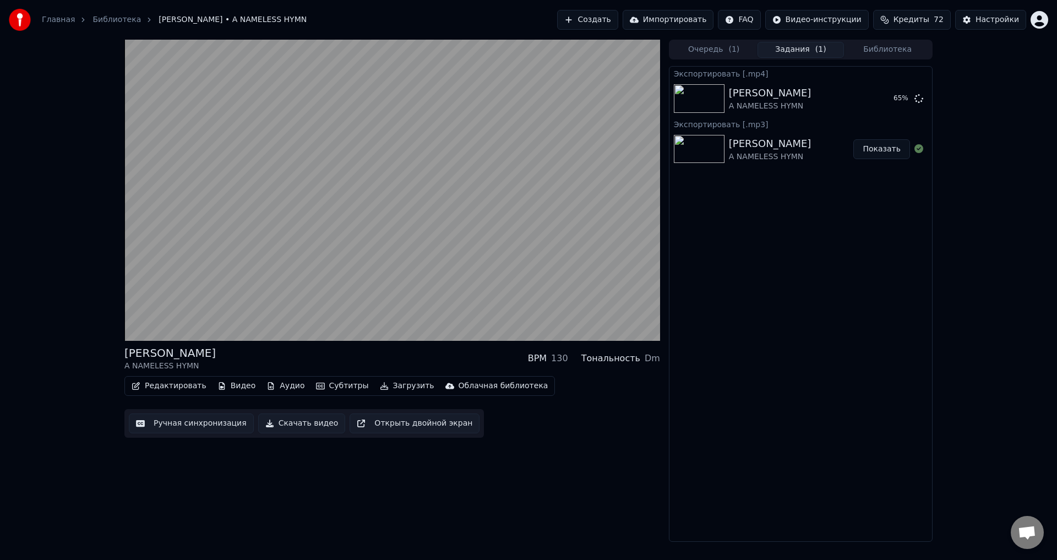
drag, startPoint x: 490, startPoint y: 470, endPoint x: 438, endPoint y: 464, distance: 51.6
click at [486, 471] on div "[PERSON_NAME] A NAMELESS HYMN BPM 130 Тональность Dm Редактировать Видео Аудио …" at bounding box center [392, 291] width 536 height 502
click at [414, 470] on div "[PERSON_NAME] A NAMELESS HYMN BPM 130 Тональность Dm Редактировать Видео Аудио …" at bounding box center [392, 291] width 536 height 502
click at [397, 454] on div "[PERSON_NAME] A NAMELESS HYMN BPM 130 Тональность Dm Редактировать Видео Аудио …" at bounding box center [392, 291] width 536 height 502
click at [387, 351] on div "[PERSON_NAME] A NAMELESS HYMN BPM 130 Тональность Dm" at bounding box center [392, 358] width 536 height 26
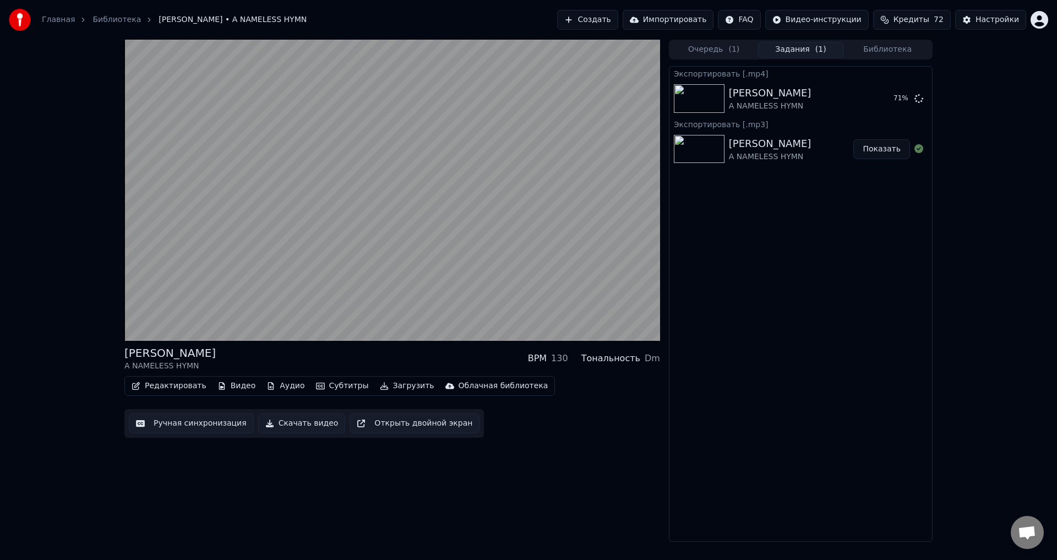
click at [387, 351] on div "[PERSON_NAME] A NAMELESS HYMN BPM 130 Тональность Dm" at bounding box center [392, 358] width 536 height 26
click at [383, 353] on div "[PERSON_NAME] A NAMELESS HYMN BPM 130 Тональность Dm" at bounding box center [392, 358] width 536 height 26
click at [384, 352] on div "[PERSON_NAME] A NAMELESS HYMN BPM 130 Тональность Dm" at bounding box center [392, 358] width 536 height 26
click at [371, 488] on div "[PERSON_NAME] A NAMELESS HYMN BPM 130 Тональность Dm Редактировать Видео Аудио …" at bounding box center [392, 291] width 536 height 502
click at [378, 357] on div "[PERSON_NAME] A NAMELESS HYMN BPM 130 Тональность Dm" at bounding box center [392, 358] width 536 height 26
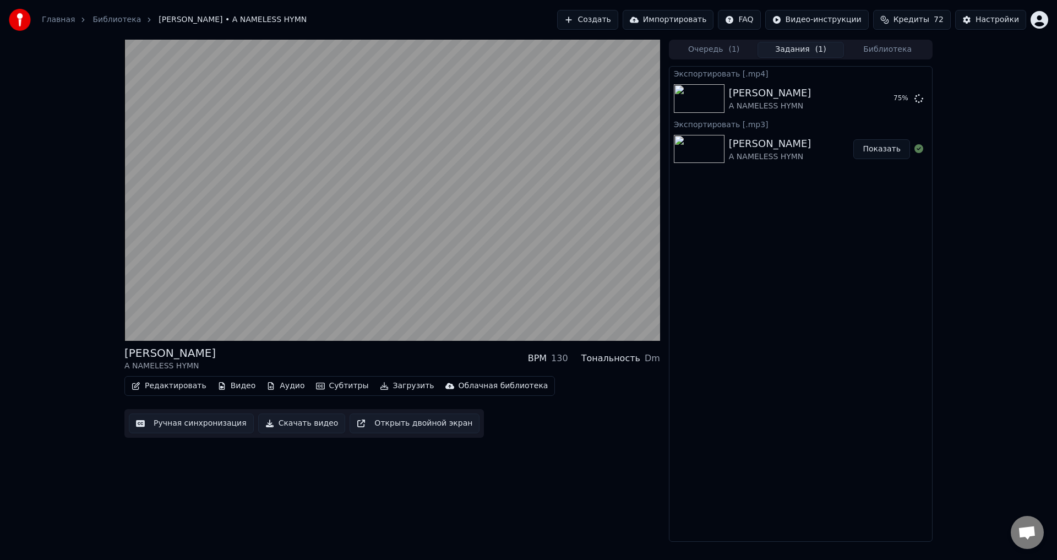
click at [384, 461] on div "[PERSON_NAME] A NAMELESS HYMN BPM 130 Тональность Dm Редактировать Видео Аудио …" at bounding box center [392, 291] width 536 height 502
click at [377, 354] on div "[PERSON_NAME] A NAMELESS HYMN BPM 130 Тональность Dm" at bounding box center [392, 358] width 536 height 26
click at [379, 459] on div "[PERSON_NAME] A NAMELESS HYMN BPM 130 Тональность Dm Редактировать Видео Аудио …" at bounding box center [392, 291] width 536 height 502
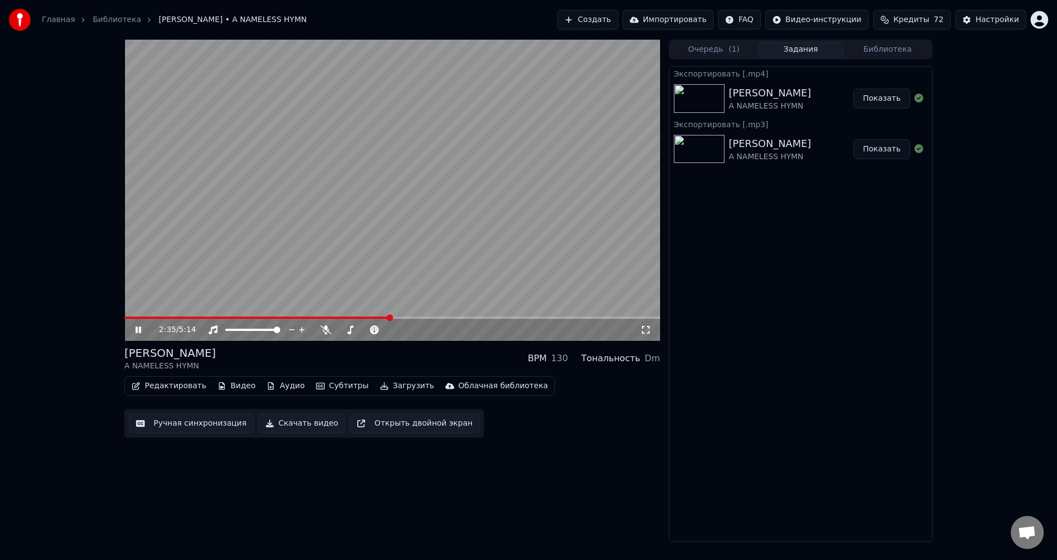
click at [464, 191] on video at bounding box center [392, 190] width 536 height 301
click at [896, 95] on button "Показать" at bounding box center [882, 99] width 57 height 20
